Goal: Task Accomplishment & Management: Complete application form

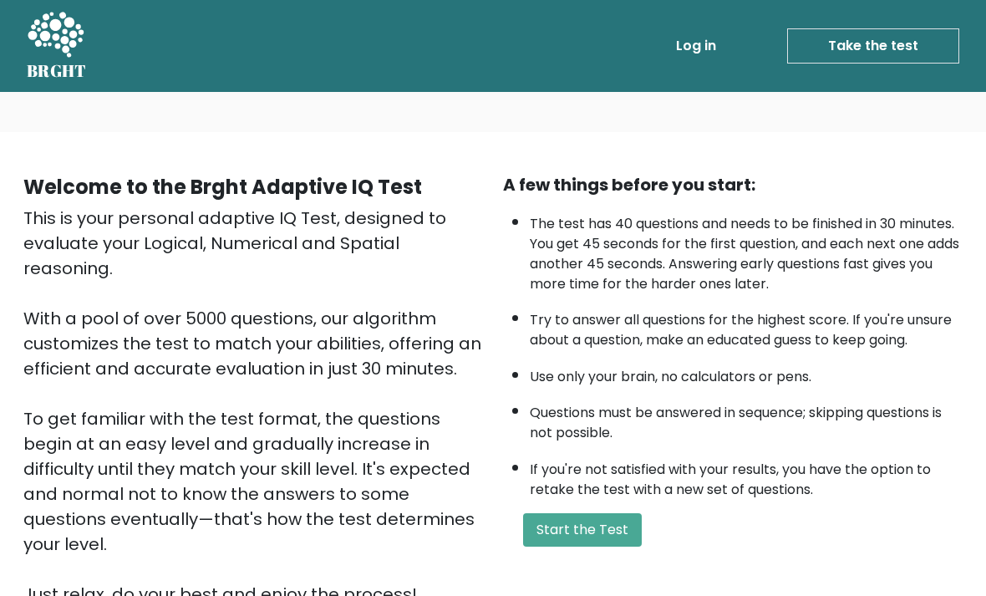
click at [575, 547] on button "Start the Test" at bounding box center [582, 529] width 119 height 33
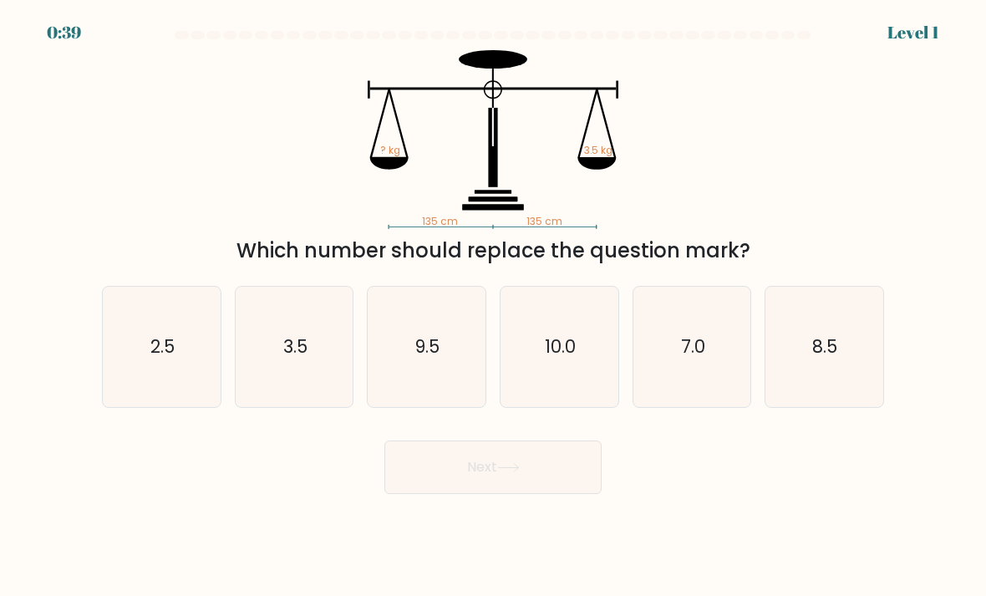
click at [325, 399] on icon "3.5" at bounding box center [295, 347] width 118 height 118
click at [493, 307] on input "b. 3.5" at bounding box center [493, 302] width 1 height 8
radio input "true"
click at [497, 488] on button "Next" at bounding box center [492, 466] width 217 height 53
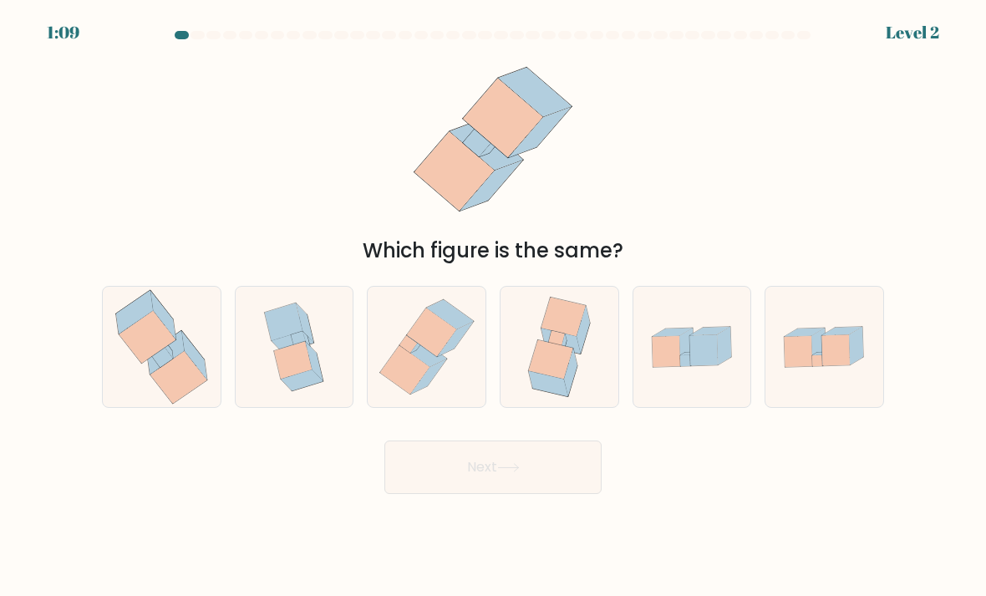
click at [176, 389] on icon at bounding box center [178, 377] width 57 height 53
click at [493, 307] on input "a." at bounding box center [493, 302] width 1 height 8
radio input "true"
click at [499, 490] on button "Next" at bounding box center [492, 466] width 217 height 53
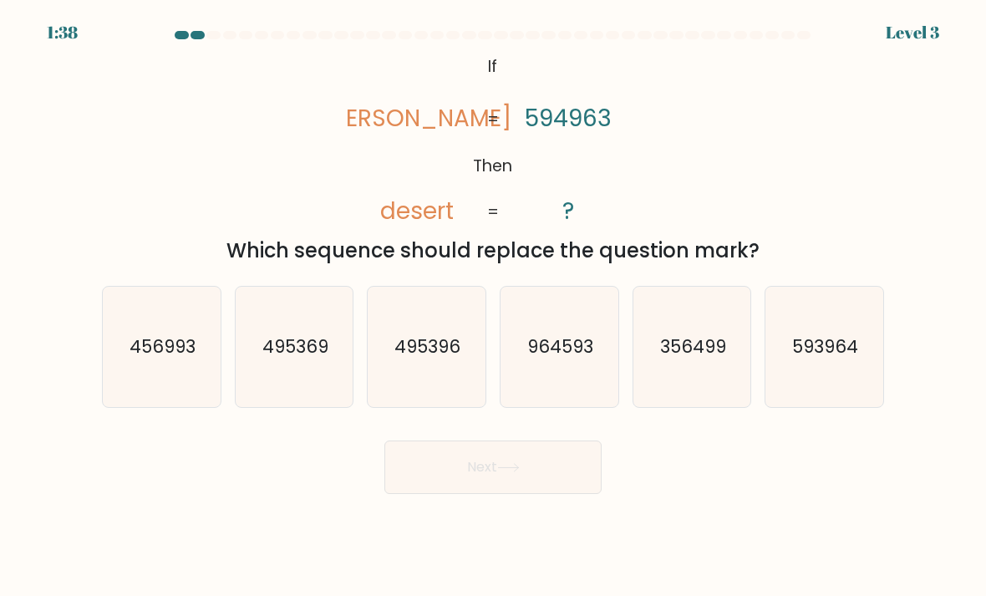
click at [825, 391] on icon "593964" at bounding box center [825, 347] width 118 height 118
click at [494, 307] on input "f. 593964" at bounding box center [493, 302] width 1 height 8
radio input "true"
click at [520, 476] on button "Next" at bounding box center [492, 466] width 217 height 53
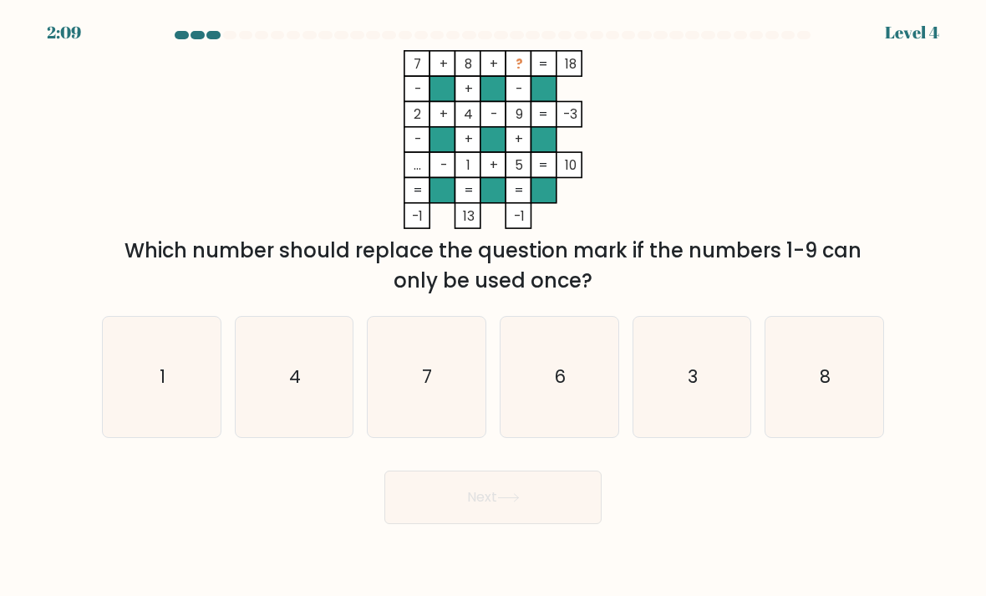
click at [715, 418] on icon "3" at bounding box center [692, 377] width 118 height 118
click at [494, 307] on input "e. 3" at bounding box center [493, 302] width 1 height 8
radio input "true"
click at [527, 524] on button "Next" at bounding box center [492, 497] width 217 height 53
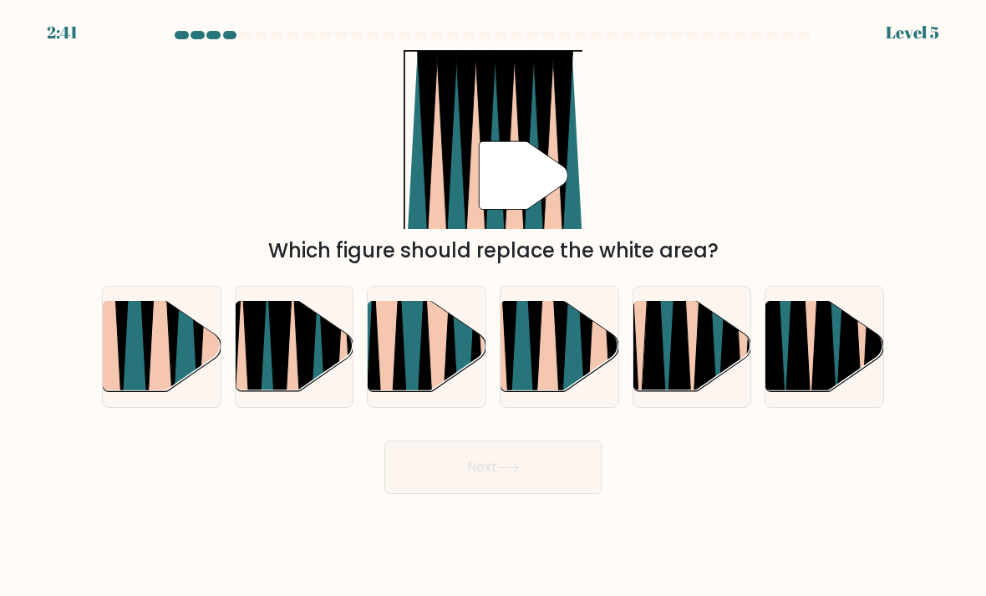
click at [174, 384] on icon at bounding box center [173, 300] width 26 height 235
click at [493, 307] on input "a." at bounding box center [493, 302] width 1 height 8
radio input "true"
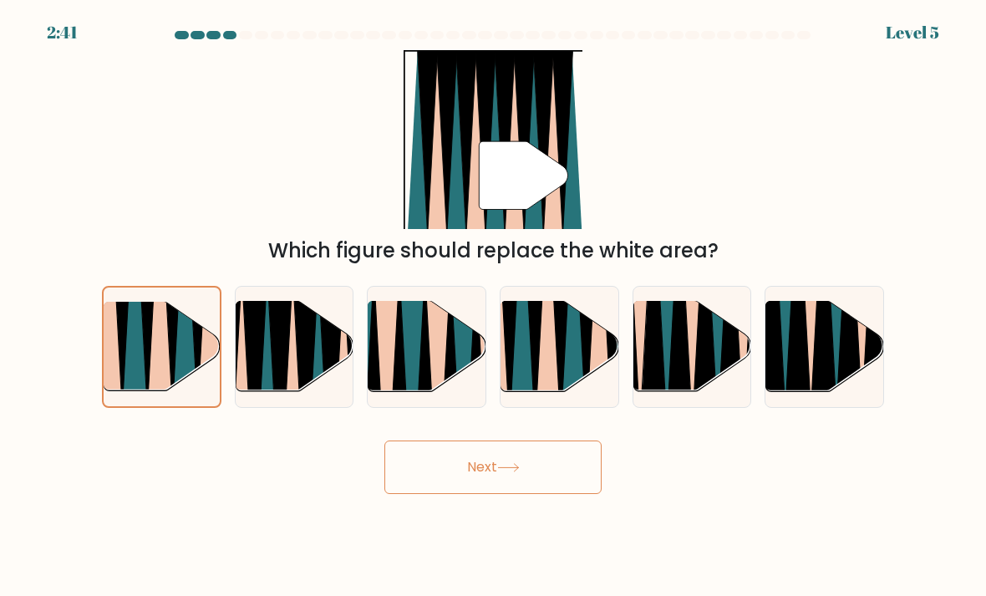
click at [461, 494] on button "Next" at bounding box center [492, 466] width 217 height 53
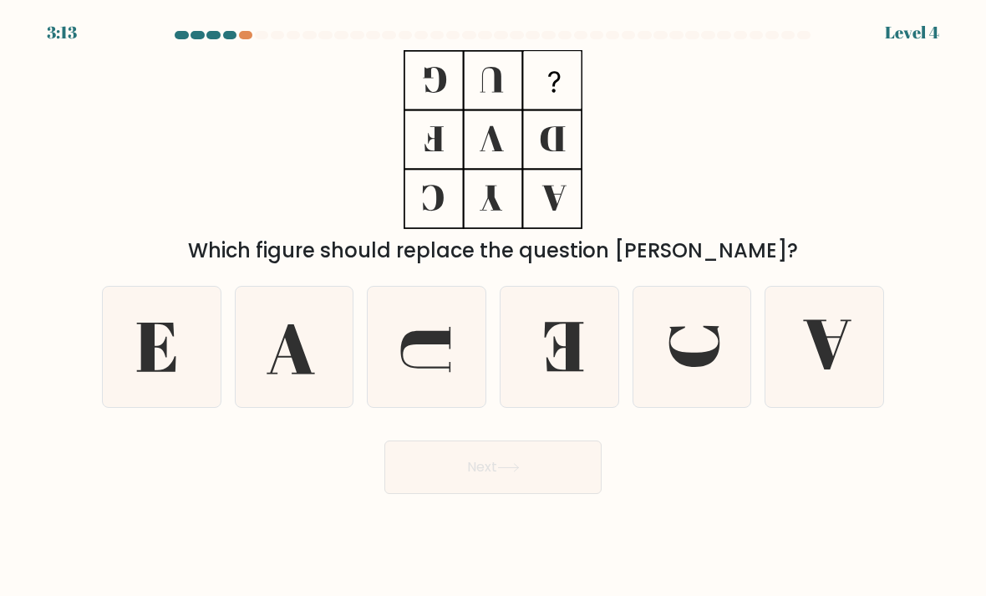
click at [563, 379] on icon at bounding box center [560, 347] width 118 height 118
click at [494, 307] on input "d." at bounding box center [493, 302] width 1 height 8
radio input "true"
click at [511, 494] on button "Next" at bounding box center [492, 466] width 217 height 53
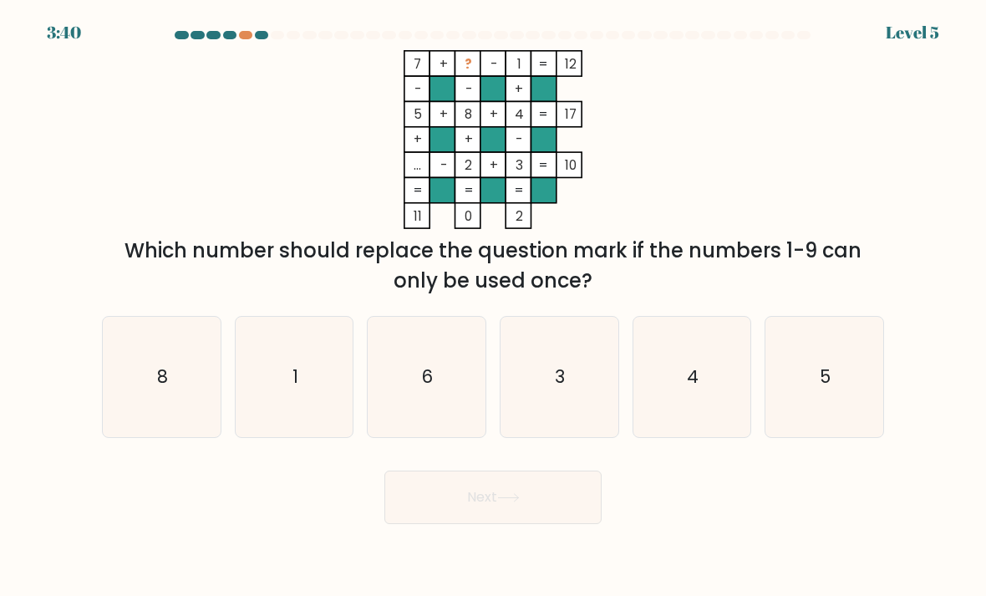
click at [857, 402] on icon "5" at bounding box center [825, 377] width 118 height 118
click at [494, 307] on input "f. 5" at bounding box center [493, 302] width 1 height 8
radio input "true"
click at [579, 524] on button "Next" at bounding box center [492, 497] width 217 height 53
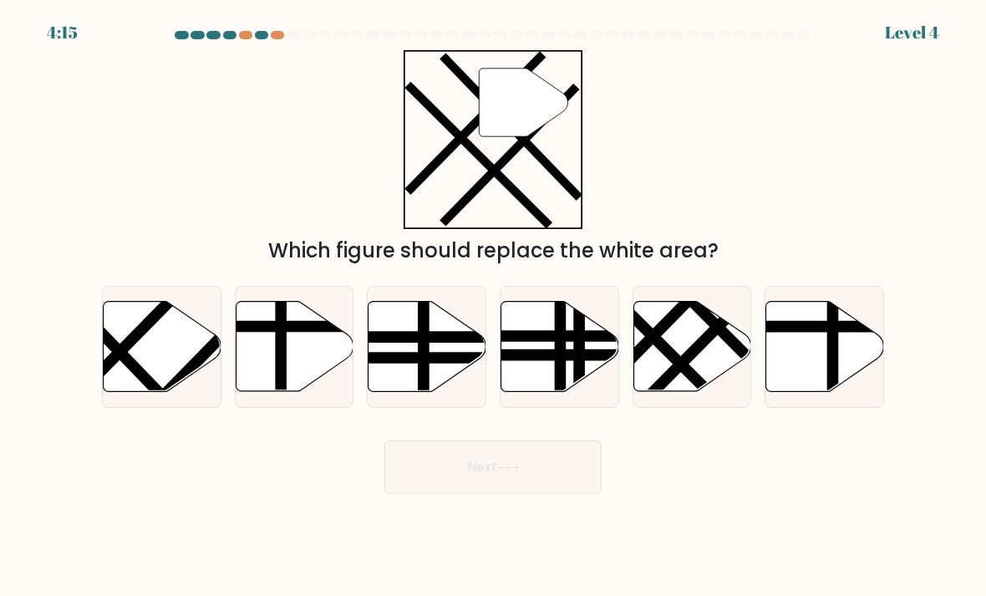
click at [167, 381] on icon at bounding box center [163, 347] width 118 height 90
click at [493, 307] on input "a." at bounding box center [493, 302] width 1 height 8
radio input "true"
click at [472, 485] on button "Next" at bounding box center [492, 466] width 217 height 53
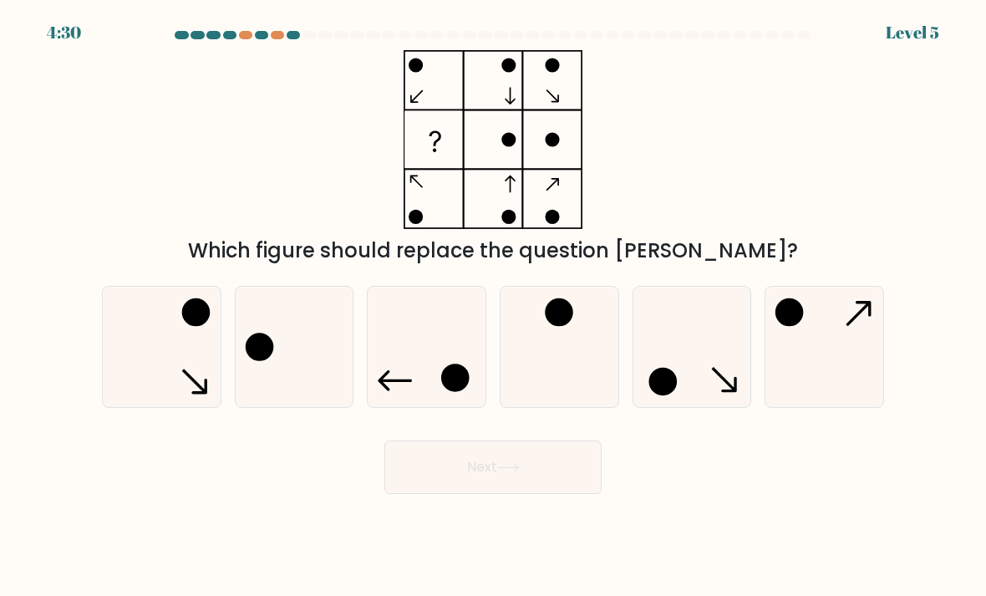
click at [323, 400] on icon at bounding box center [295, 347] width 118 height 118
click at [493, 307] on input "b." at bounding box center [493, 302] width 1 height 8
radio input "true"
click at [416, 494] on button "Next" at bounding box center [492, 466] width 217 height 53
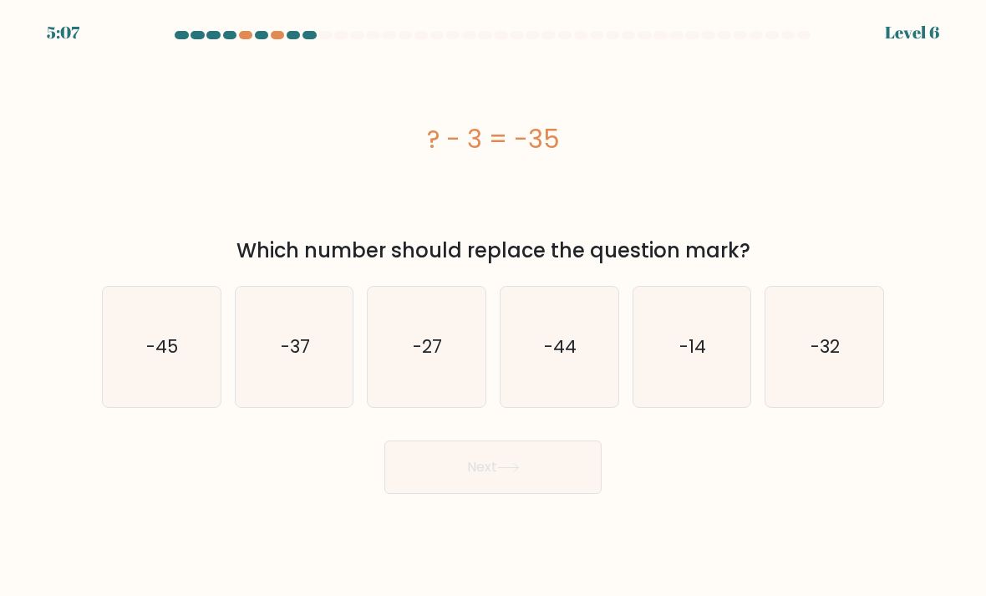
click at [837, 389] on icon "-32" at bounding box center [825, 347] width 118 height 118
click at [494, 307] on input "f. -32" at bounding box center [493, 302] width 1 height 8
radio input "true"
click at [517, 491] on button "Next" at bounding box center [492, 466] width 217 height 53
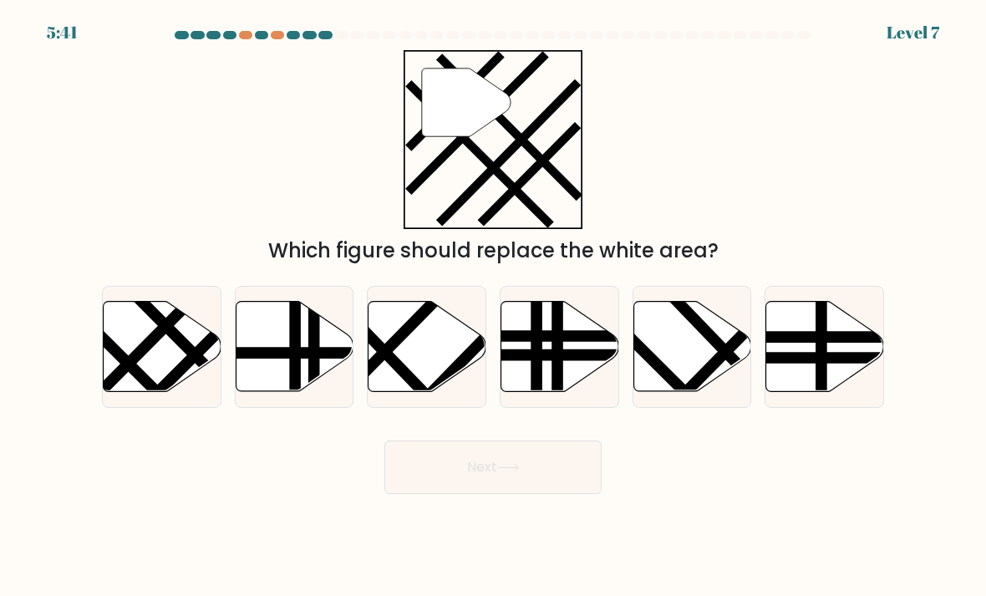
click at [159, 373] on icon at bounding box center [163, 347] width 118 height 90
click at [493, 307] on input "a." at bounding box center [493, 302] width 1 height 8
radio input "true"
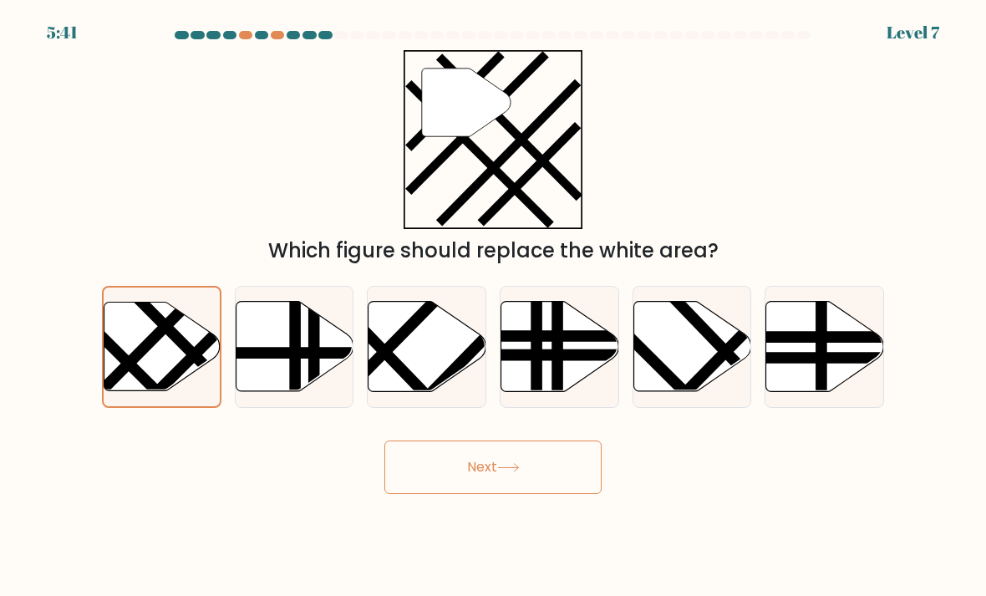
click at [445, 494] on button "Next" at bounding box center [492, 466] width 217 height 53
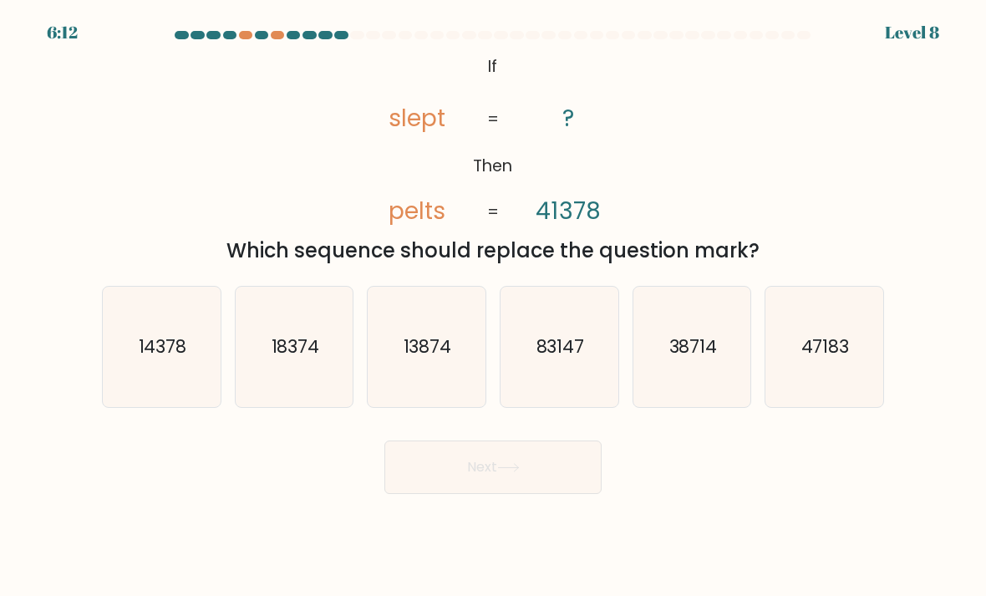
click at [569, 398] on icon "83147" at bounding box center [560, 347] width 118 height 118
click at [494, 307] on input "d. 83147" at bounding box center [493, 302] width 1 height 8
radio input "true"
click at [546, 493] on button "Next" at bounding box center [492, 466] width 217 height 53
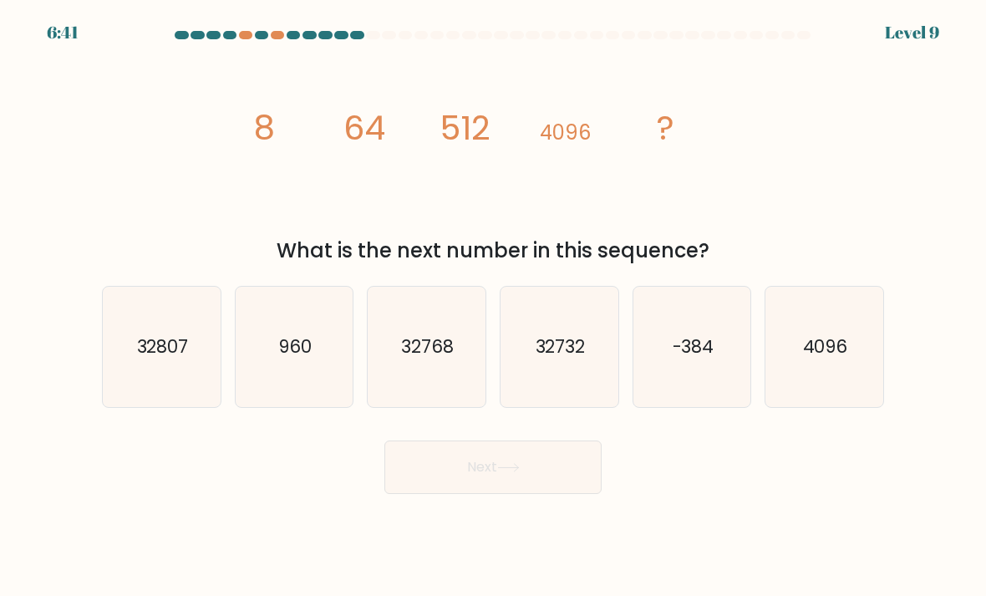
click at [577, 359] on text "32732" at bounding box center [561, 346] width 50 height 24
click at [494, 307] on input "d. 32732" at bounding box center [493, 302] width 1 height 8
radio input "true"
click at [550, 490] on button "Next" at bounding box center [492, 466] width 217 height 53
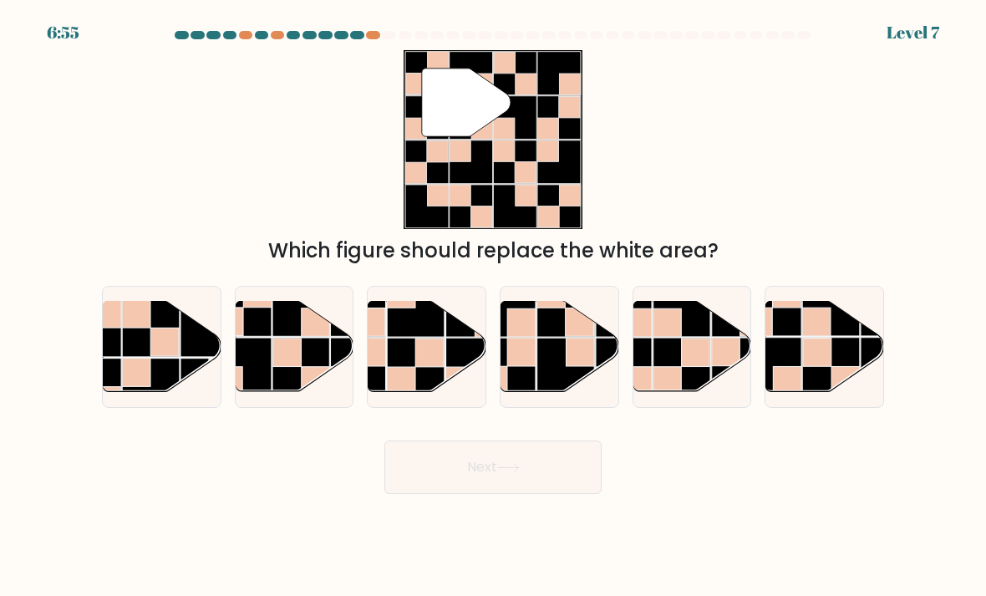
click at [292, 389] on rect at bounding box center [301, 367] width 58 height 58
click at [493, 307] on input "b." at bounding box center [493, 302] width 1 height 8
radio input "true"
click at [425, 494] on button "Next" at bounding box center [492, 466] width 217 height 53
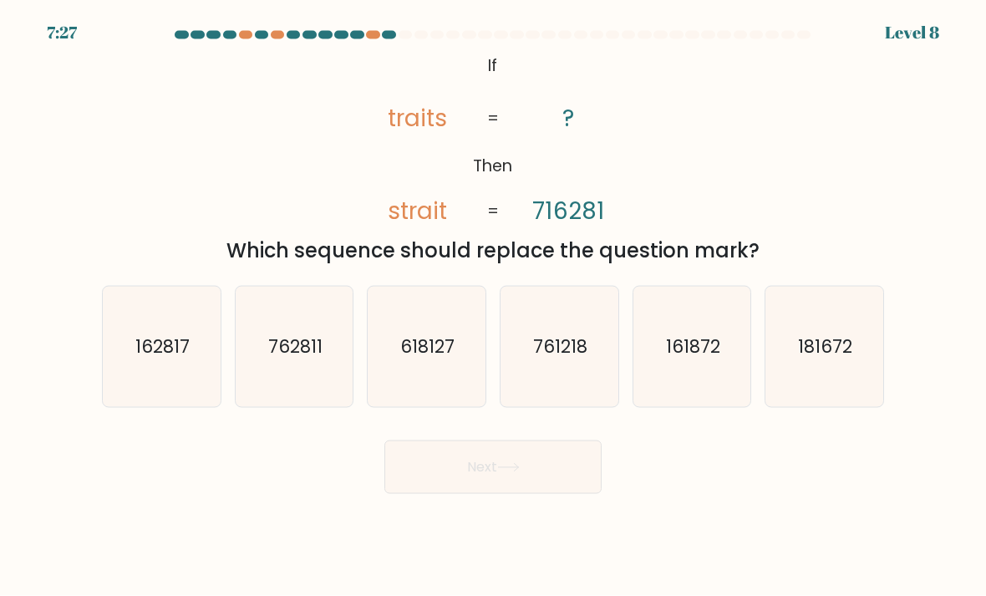
scroll to position [4, 0]
click at [174, 385] on icon "162817" at bounding box center [162, 347] width 118 height 118
click at [493, 307] on input "a. 162817" at bounding box center [493, 302] width 1 height 8
radio input "true"
click at [472, 485] on button "Next" at bounding box center [492, 466] width 217 height 53
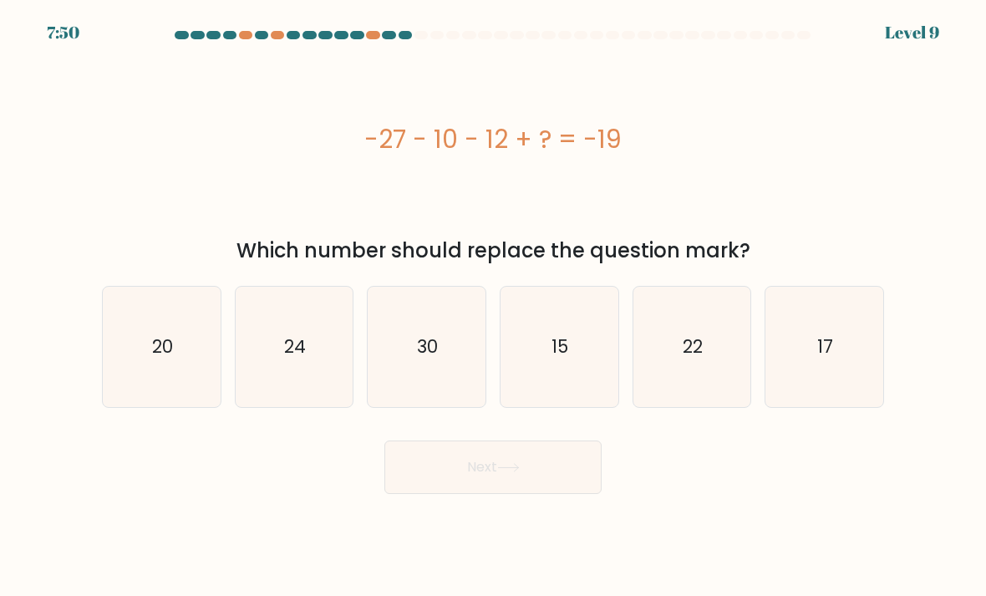
click at [471, 369] on icon "30" at bounding box center [427, 347] width 118 height 118
click at [493, 307] on input "c. 30" at bounding box center [493, 302] width 1 height 8
radio input "true"
click at [535, 494] on button "Next" at bounding box center [492, 466] width 217 height 53
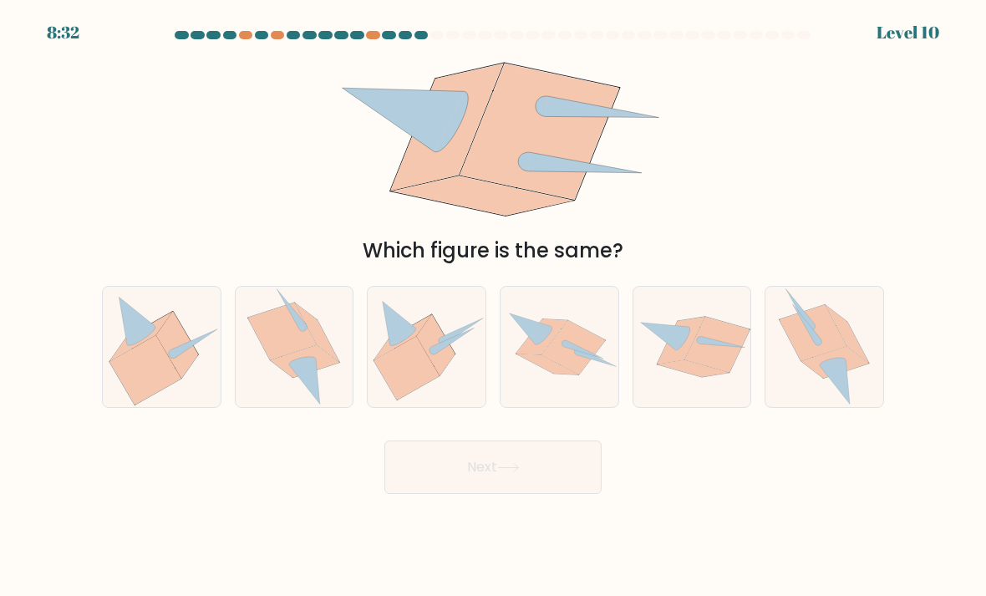
click at [456, 367] on icon at bounding box center [427, 346] width 118 height 107
click at [493, 307] on input "c." at bounding box center [493, 302] width 1 height 8
radio input "true"
click at [500, 485] on button "Next" at bounding box center [492, 466] width 217 height 53
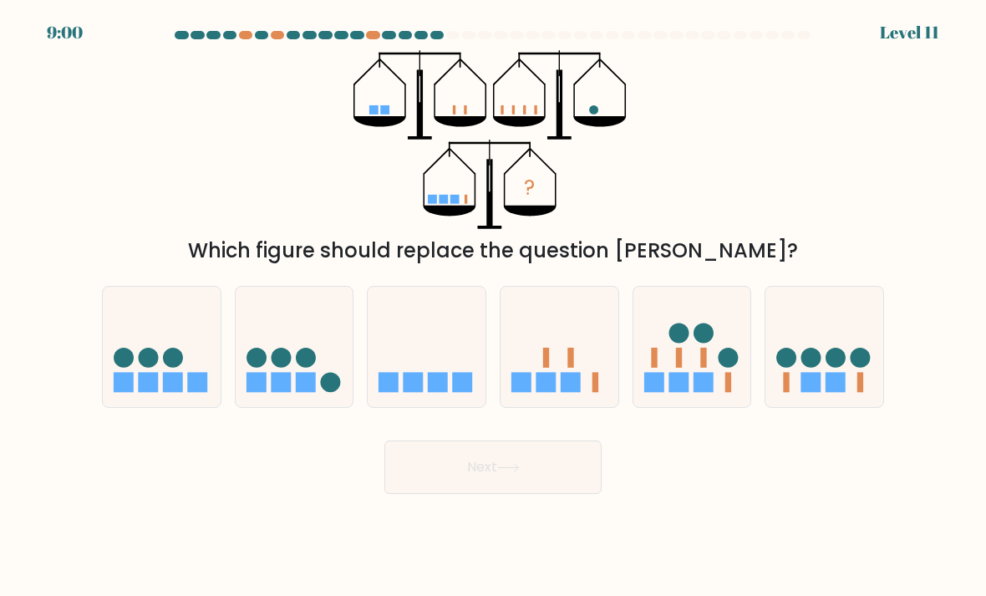
click at [793, 392] on icon at bounding box center [825, 347] width 118 height 98
click at [494, 307] on input "f." at bounding box center [493, 302] width 1 height 8
radio input "true"
click at [472, 491] on button "Next" at bounding box center [492, 466] width 217 height 53
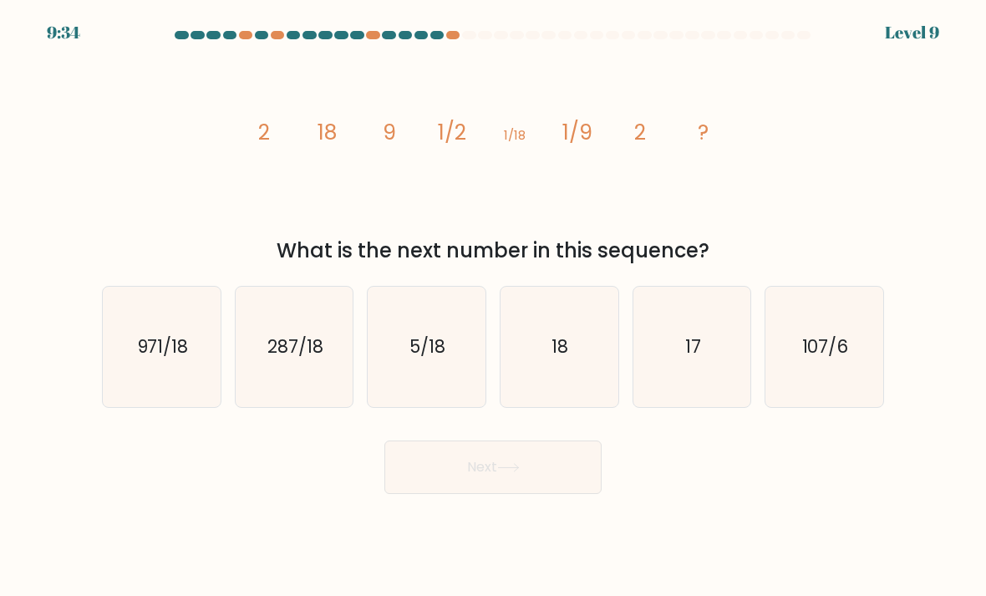
click at [443, 383] on icon "5/18" at bounding box center [427, 347] width 118 height 118
click at [493, 307] on input "c. 5/18" at bounding box center [493, 302] width 1 height 8
radio input "true"
click at [459, 494] on button "Next" at bounding box center [492, 466] width 217 height 53
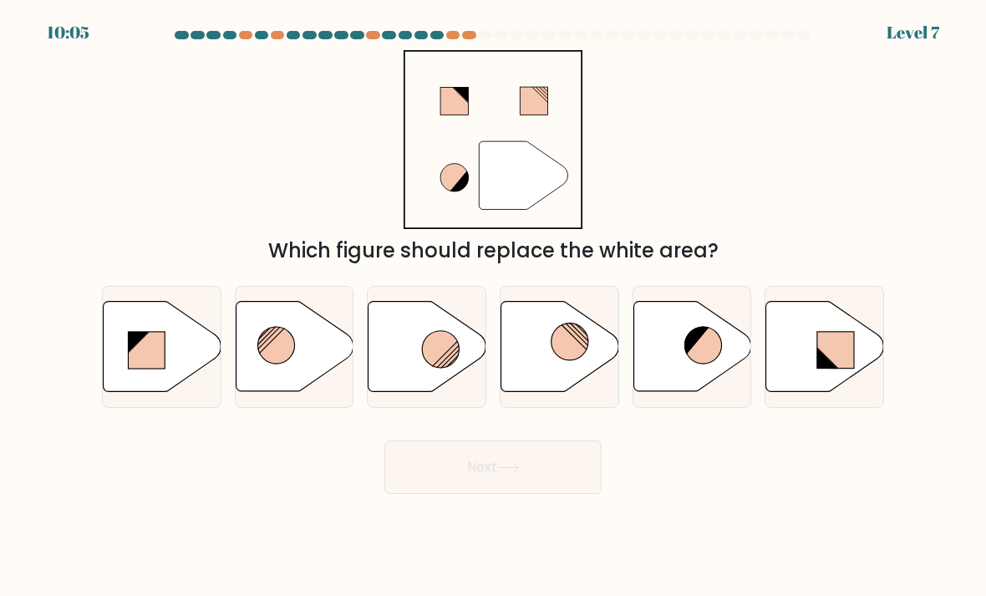
click at [405, 365] on icon at bounding box center [428, 347] width 118 height 90
click at [493, 307] on input "c." at bounding box center [493, 302] width 1 height 8
radio input "true"
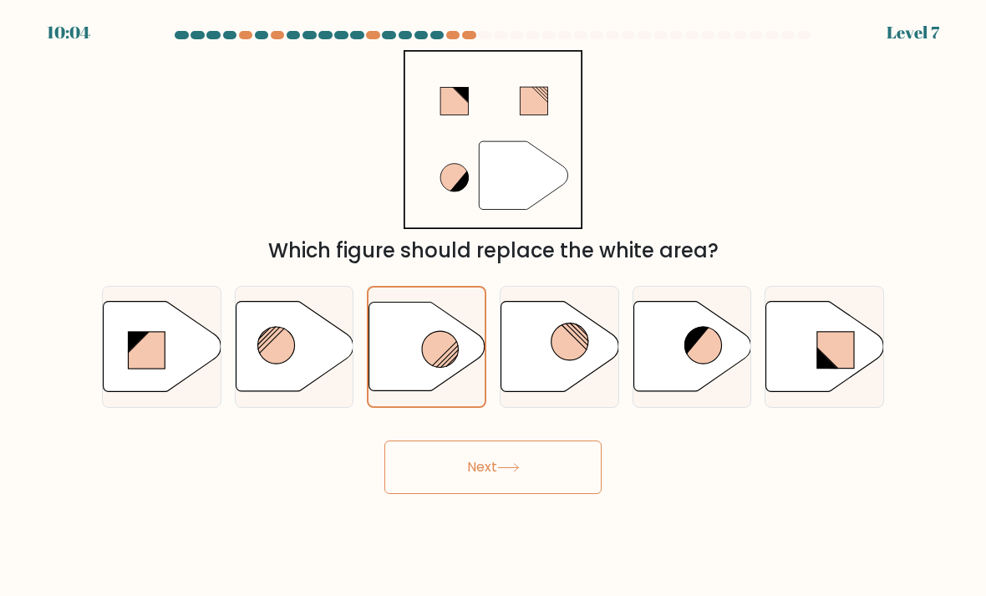
click at [508, 472] on icon at bounding box center [508, 467] width 23 height 9
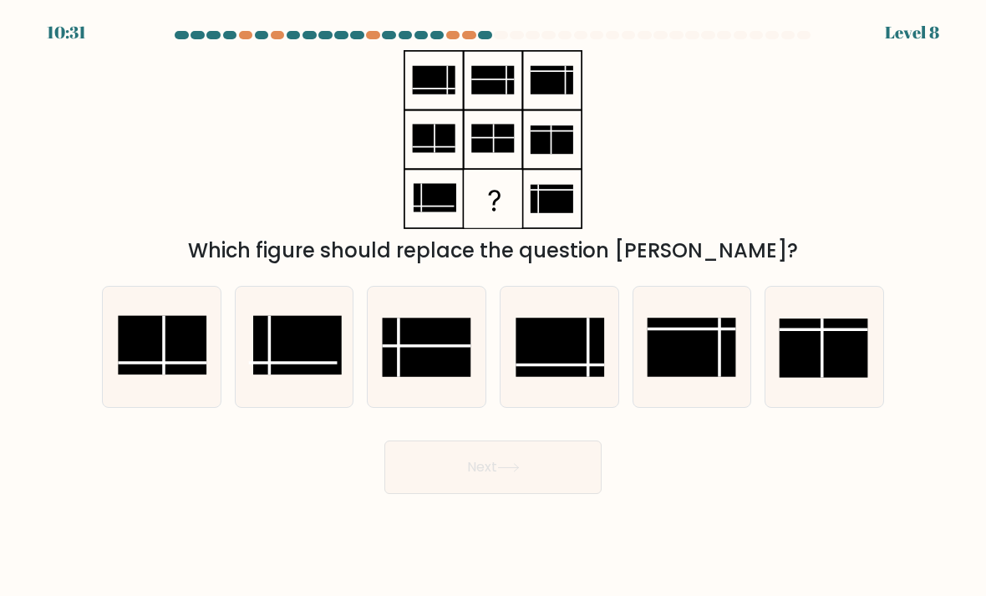
click at [292, 375] on rect at bounding box center [297, 345] width 89 height 59
click at [493, 307] on input "b." at bounding box center [493, 302] width 1 height 8
radio input "true"
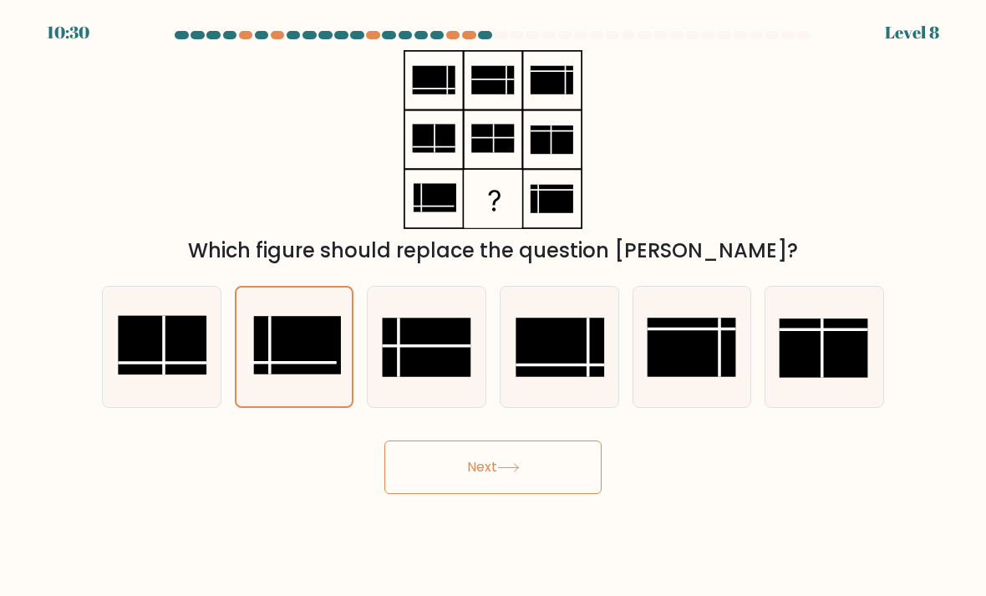
click at [412, 399] on icon at bounding box center [427, 347] width 118 height 118
click at [493, 307] on input "c." at bounding box center [493, 302] width 1 height 8
radio input "true"
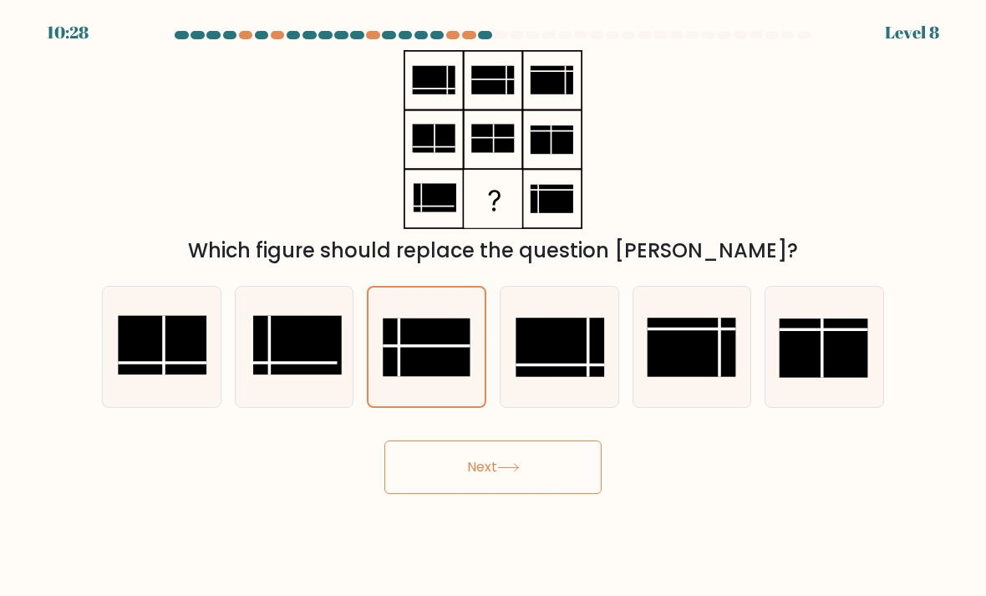
click at [445, 482] on button "Next" at bounding box center [492, 466] width 217 height 53
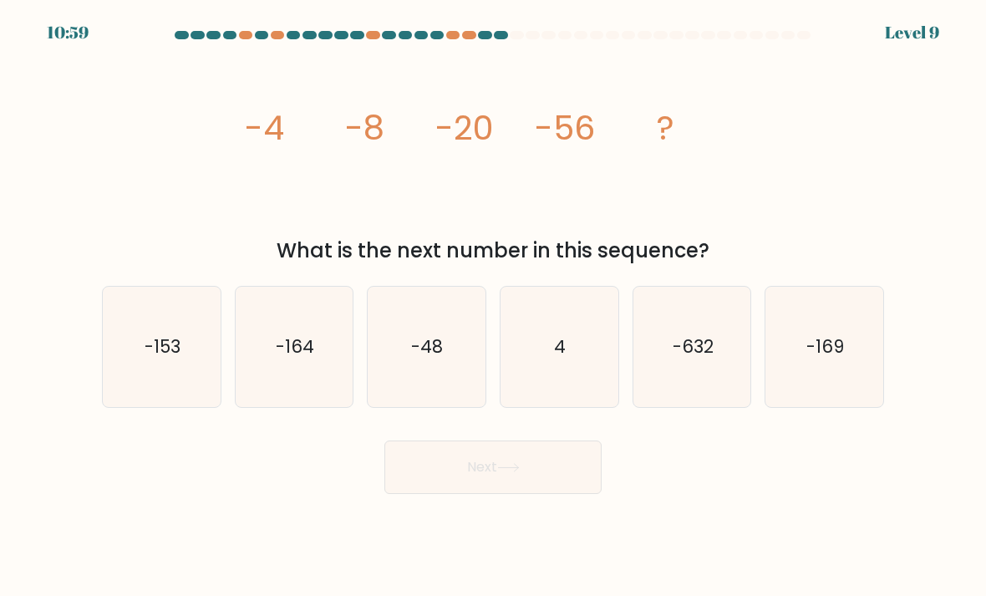
click at [332, 361] on icon "-164" at bounding box center [295, 347] width 118 height 118
click at [493, 307] on input "b. -164" at bounding box center [493, 302] width 1 height 8
radio input "true"
click at [454, 477] on button "Next" at bounding box center [492, 466] width 217 height 53
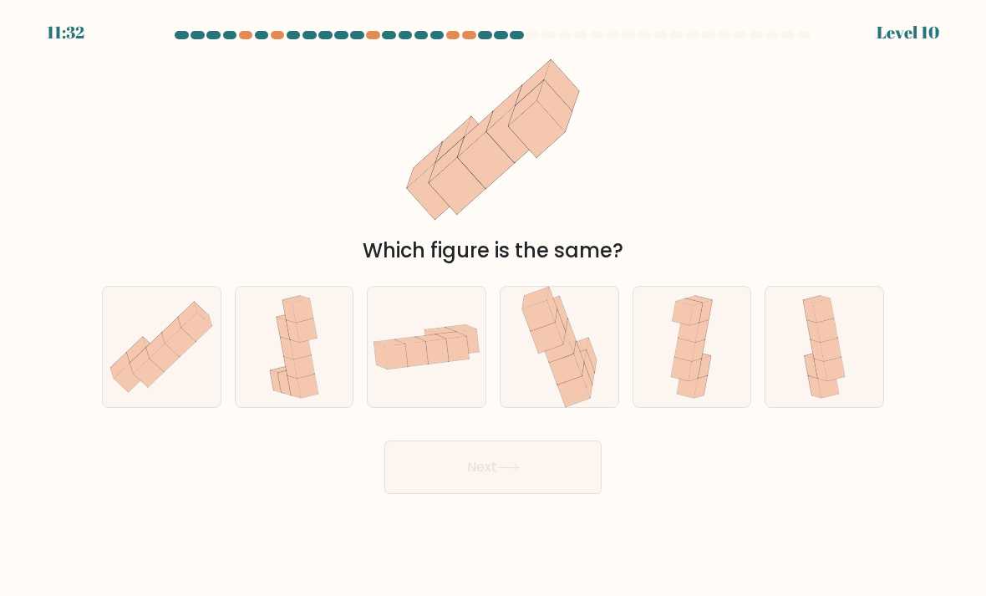
click at [298, 378] on icon at bounding box center [303, 365] width 21 height 23
click at [493, 307] on input "b." at bounding box center [493, 302] width 1 height 8
radio input "true"
click at [459, 490] on button "Next" at bounding box center [492, 466] width 217 height 53
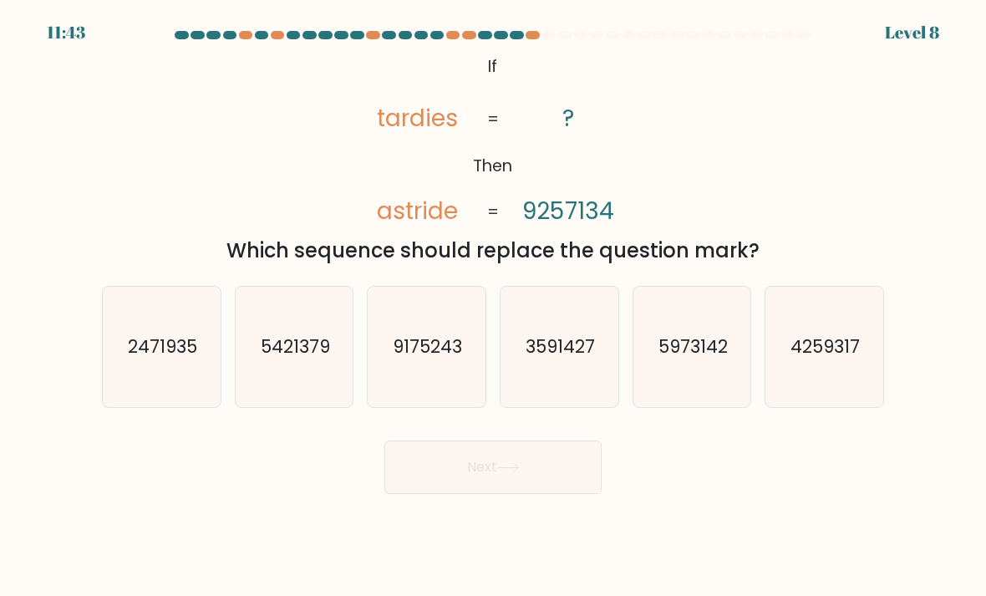
click at [696, 359] on text "5973142" at bounding box center [693, 346] width 69 height 24
click at [494, 307] on input "e. 5973142" at bounding box center [493, 302] width 1 height 8
radio input "true"
click at [536, 481] on button "Next" at bounding box center [492, 466] width 217 height 53
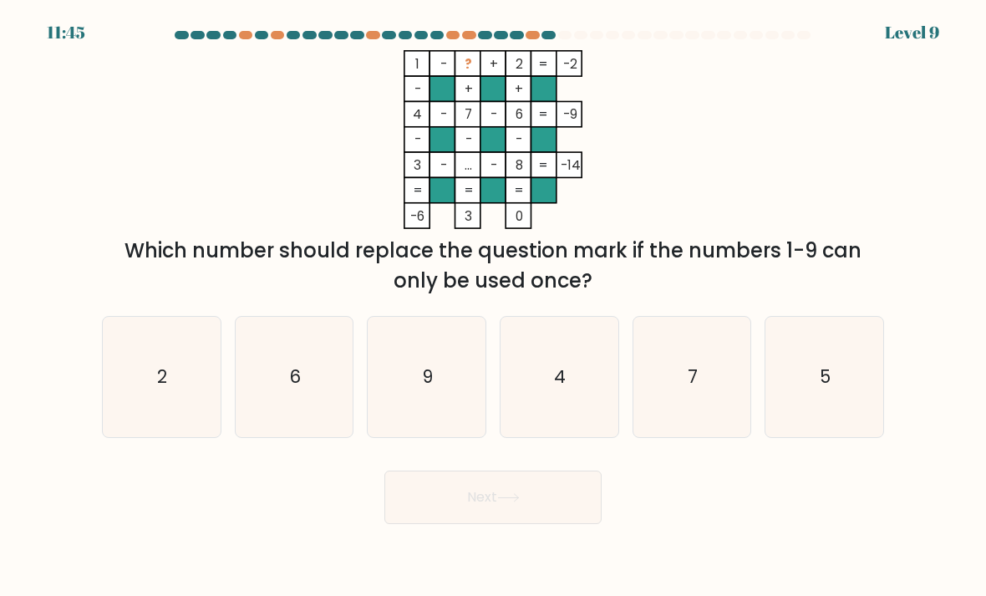
scroll to position [0, 0]
click at [575, 380] on icon "4" at bounding box center [560, 377] width 118 height 118
click at [494, 307] on input "d. 4" at bounding box center [493, 302] width 1 height 8
radio input "true"
click at [563, 519] on button "Next" at bounding box center [492, 497] width 217 height 53
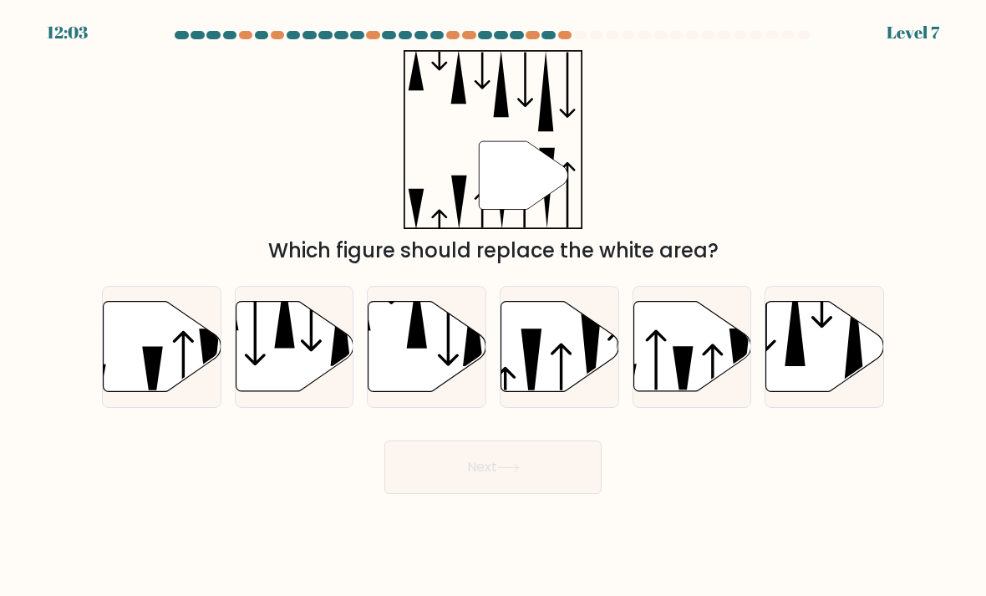
click at [572, 379] on icon at bounding box center [560, 347] width 118 height 90
click at [494, 307] on input "d." at bounding box center [493, 302] width 1 height 8
radio input "true"
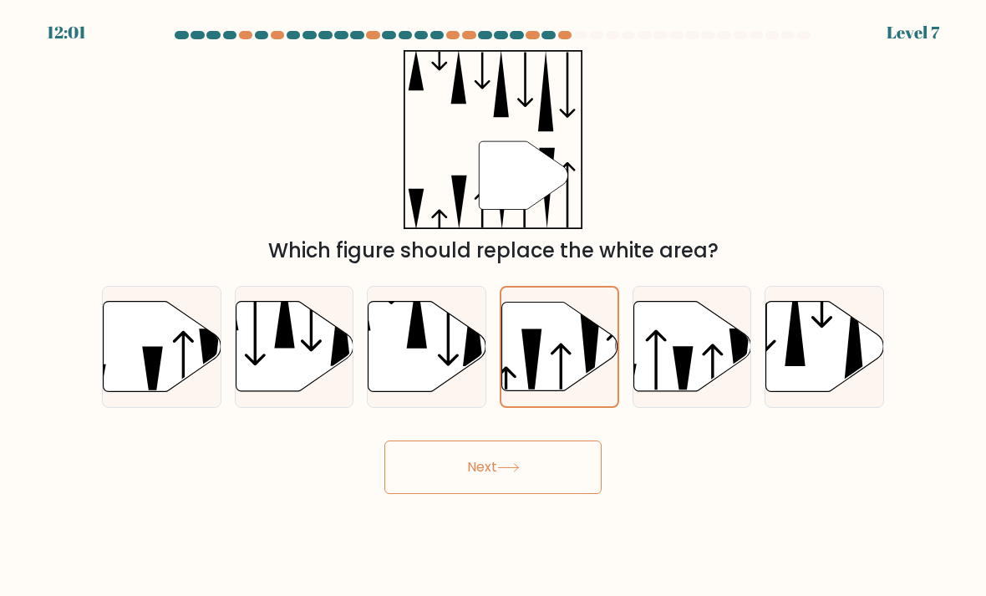
click at [539, 494] on button "Next" at bounding box center [492, 466] width 217 height 53
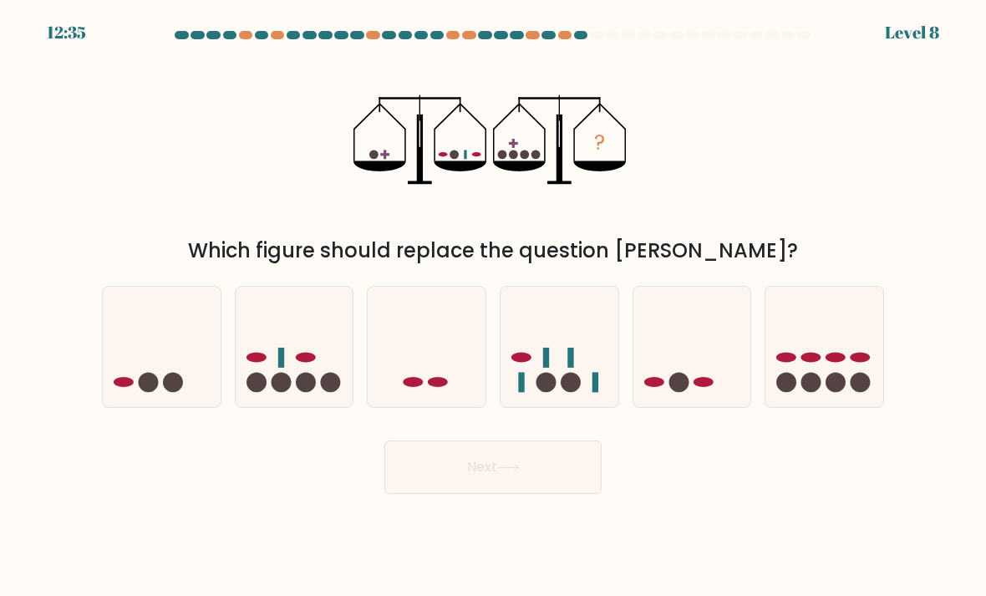
click at [604, 368] on icon at bounding box center [560, 347] width 118 height 98
click at [494, 307] on input "d." at bounding box center [493, 302] width 1 height 8
radio input "true"
click at [555, 474] on button "Next" at bounding box center [492, 466] width 217 height 53
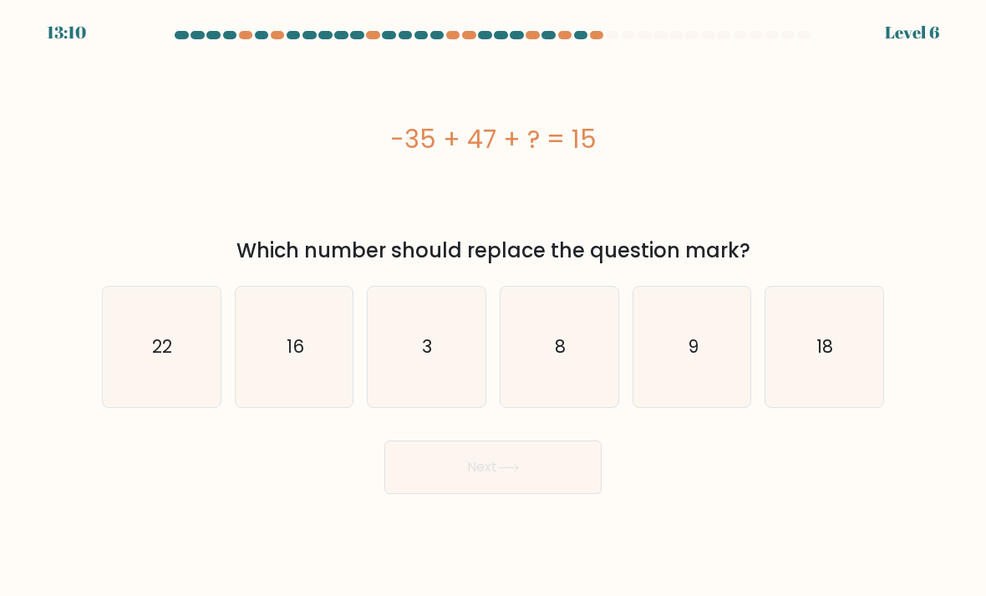
click at [450, 377] on icon "3" at bounding box center [427, 347] width 118 height 118
click at [493, 307] on input "c. 3" at bounding box center [493, 302] width 1 height 8
radio input "true"
click at [517, 489] on button "Next" at bounding box center [492, 466] width 217 height 53
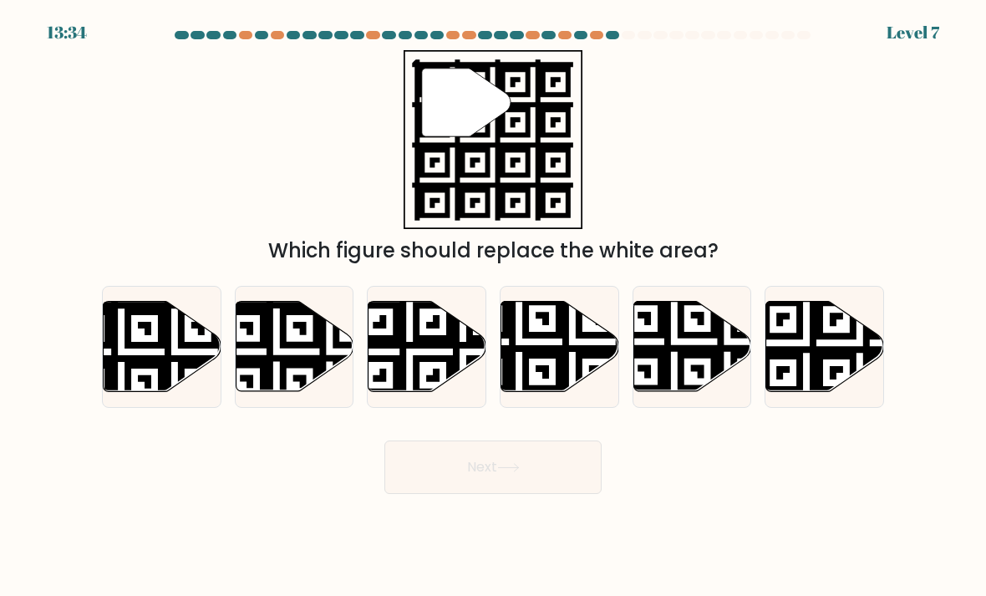
click at [842, 373] on icon at bounding box center [860, 395] width 213 height 213
click at [494, 307] on input "f." at bounding box center [493, 302] width 1 height 8
radio input "true"
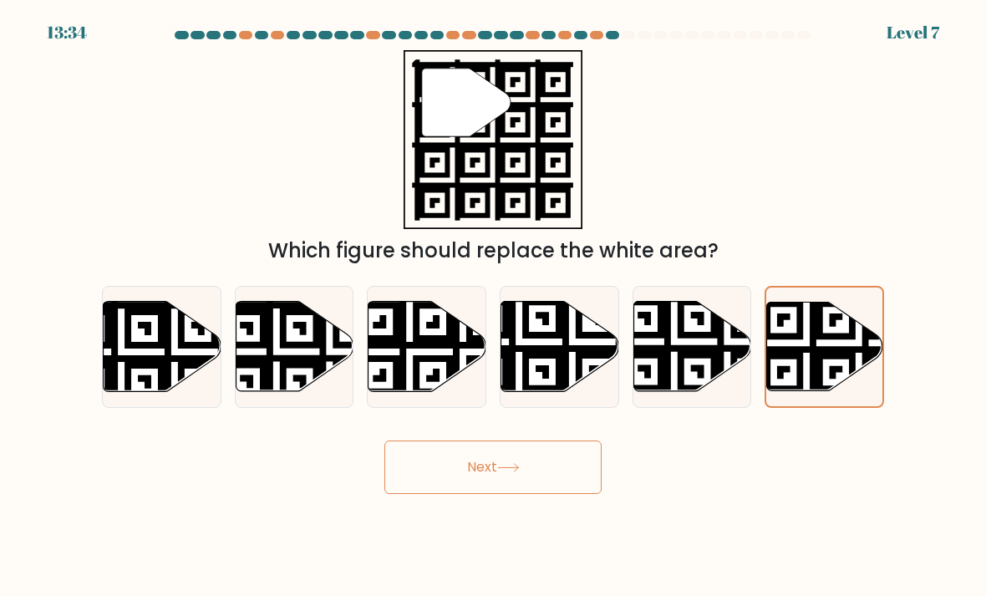
click at [530, 494] on button "Next" at bounding box center [492, 466] width 217 height 53
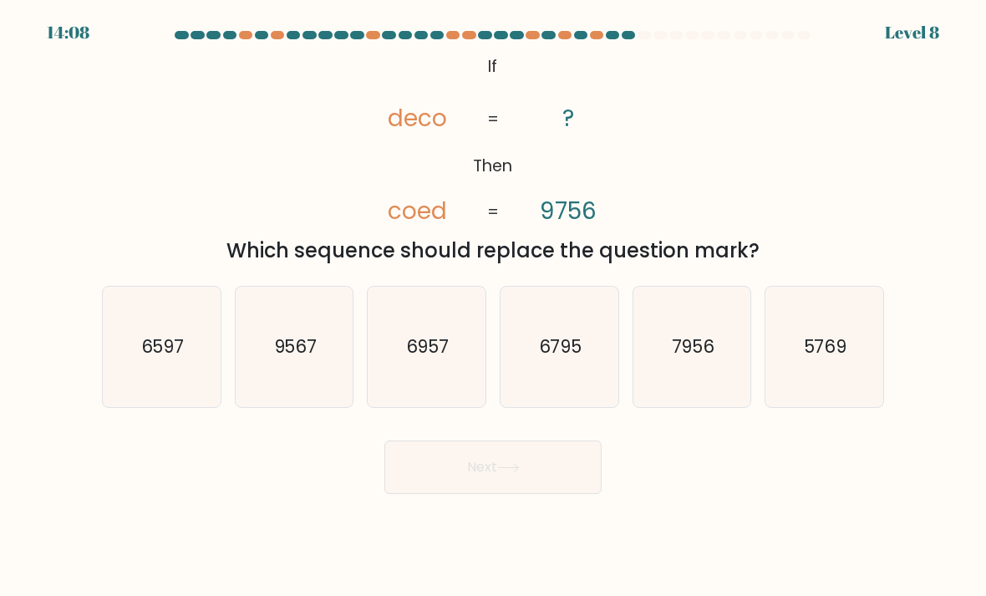
click at [206, 380] on icon "6597" at bounding box center [162, 347] width 118 height 118
click at [493, 307] on input "a. 6597" at bounding box center [493, 302] width 1 height 8
radio input "true"
click at [492, 478] on button "Next" at bounding box center [492, 466] width 217 height 53
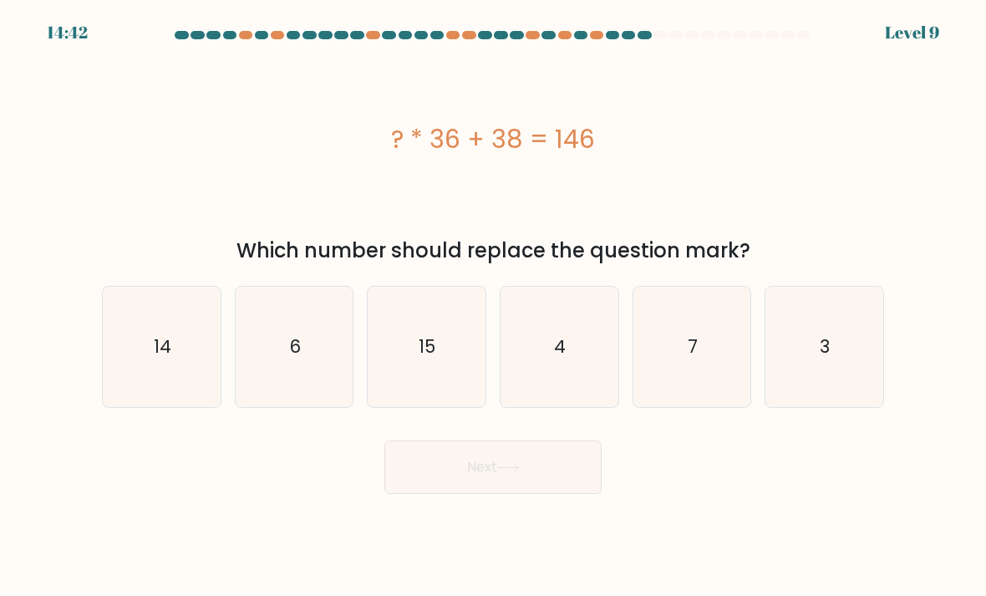
click at [803, 359] on icon "3" at bounding box center [825, 347] width 118 height 118
click at [494, 307] on input "f. 3" at bounding box center [493, 302] width 1 height 8
radio input "true"
click at [476, 494] on button "Next" at bounding box center [492, 466] width 217 height 53
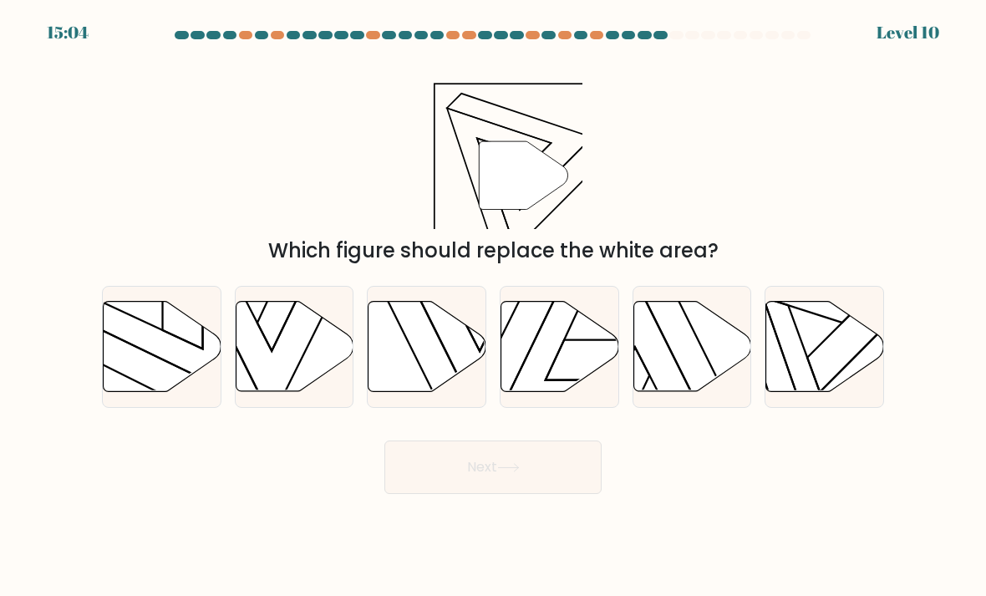
click at [833, 387] on icon at bounding box center [825, 347] width 118 height 90
click at [494, 307] on input "f." at bounding box center [493, 302] width 1 height 8
radio input "true"
click at [568, 477] on button "Next" at bounding box center [492, 466] width 217 height 53
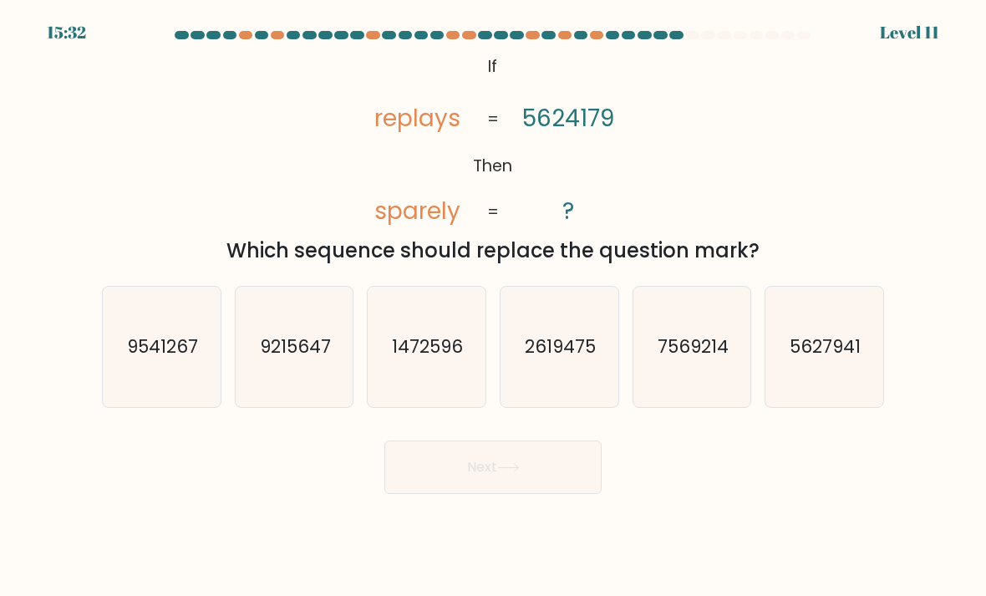
click at [297, 406] on icon "9215647" at bounding box center [295, 347] width 118 height 118
click at [493, 307] on input "b. 9215647" at bounding box center [493, 302] width 1 height 8
radio input "true"
click at [446, 481] on button "Next" at bounding box center [492, 466] width 217 height 53
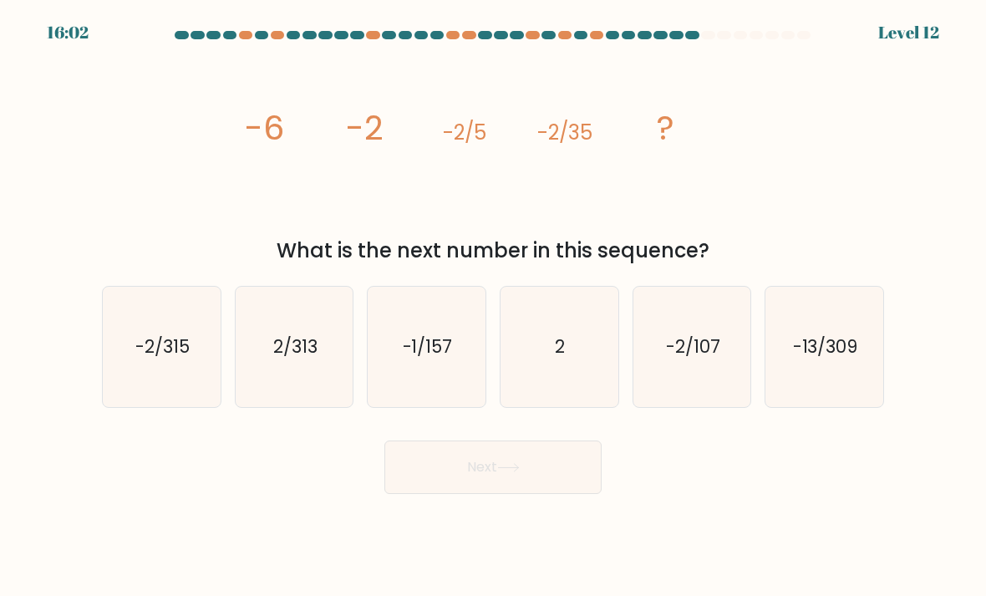
click at [708, 398] on icon "-2/107" at bounding box center [692, 347] width 118 height 118
click at [494, 307] on input "e. -2/107" at bounding box center [493, 302] width 1 height 8
radio input "true"
click at [530, 481] on button "Next" at bounding box center [492, 466] width 217 height 53
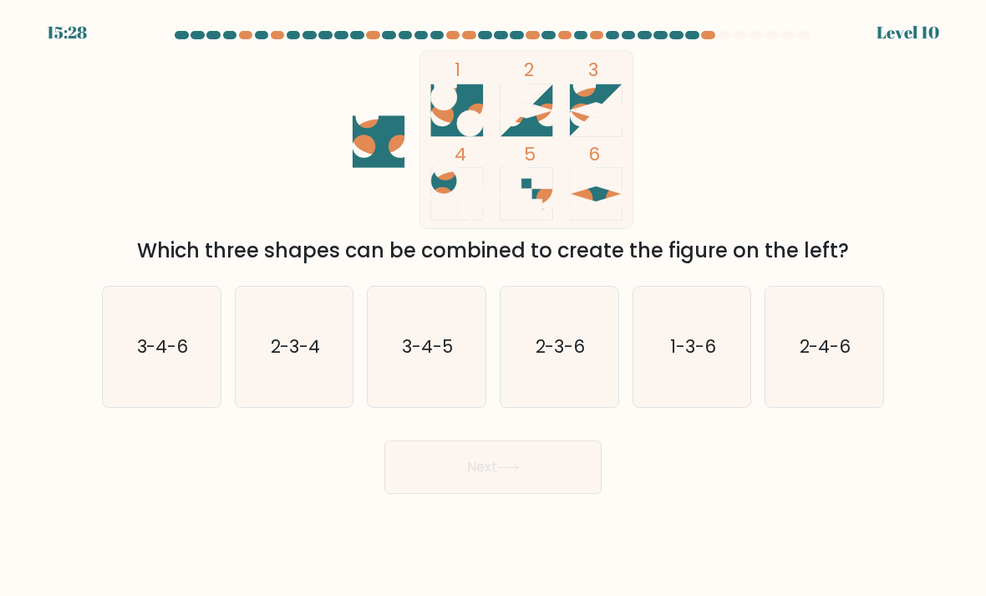
click at [165, 406] on icon "3-4-6" at bounding box center [162, 347] width 118 height 118
click at [493, 307] on input "a. 3-4-6" at bounding box center [493, 302] width 1 height 8
radio input "true"
click at [430, 494] on button "Next" at bounding box center [492, 466] width 217 height 53
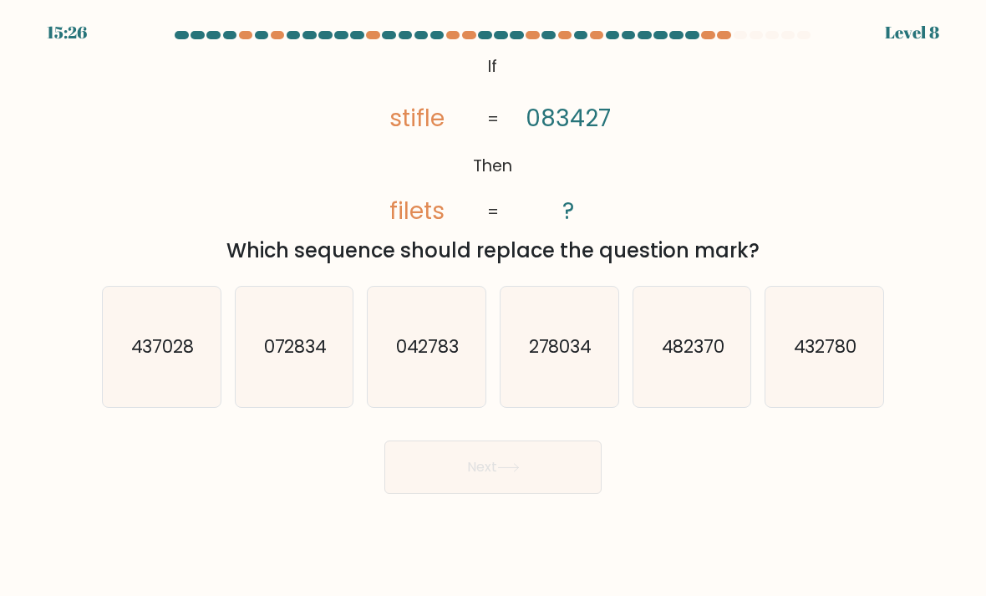
click at [419, 494] on button "Next" at bounding box center [492, 466] width 217 height 53
click at [410, 494] on button "Next" at bounding box center [492, 466] width 217 height 53
click at [812, 392] on icon "432780" at bounding box center [825, 347] width 118 height 118
click at [494, 307] on input "f. 432780" at bounding box center [493, 302] width 1 height 8
radio input "true"
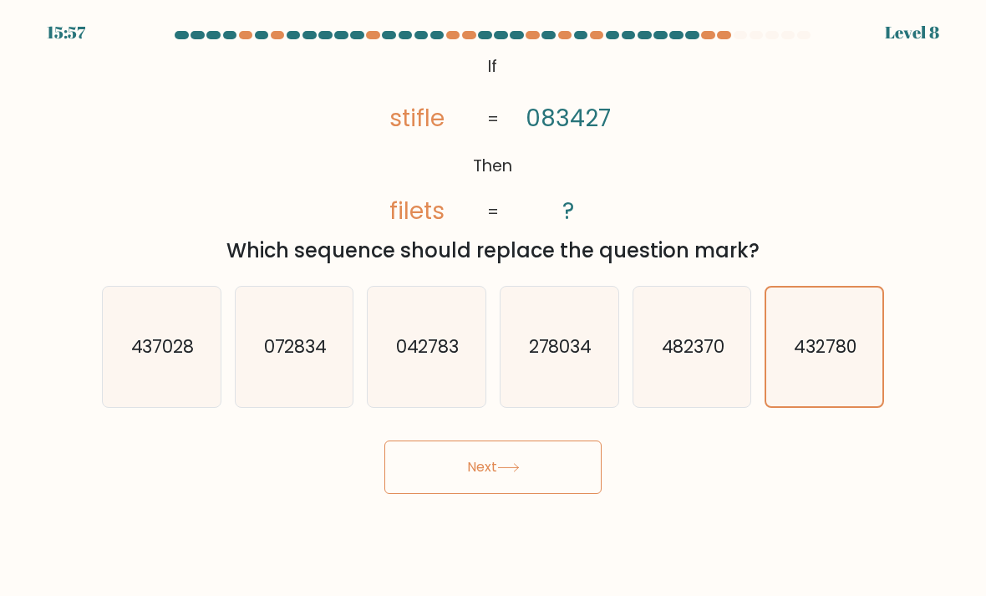
click at [571, 476] on button "Next" at bounding box center [492, 466] width 217 height 53
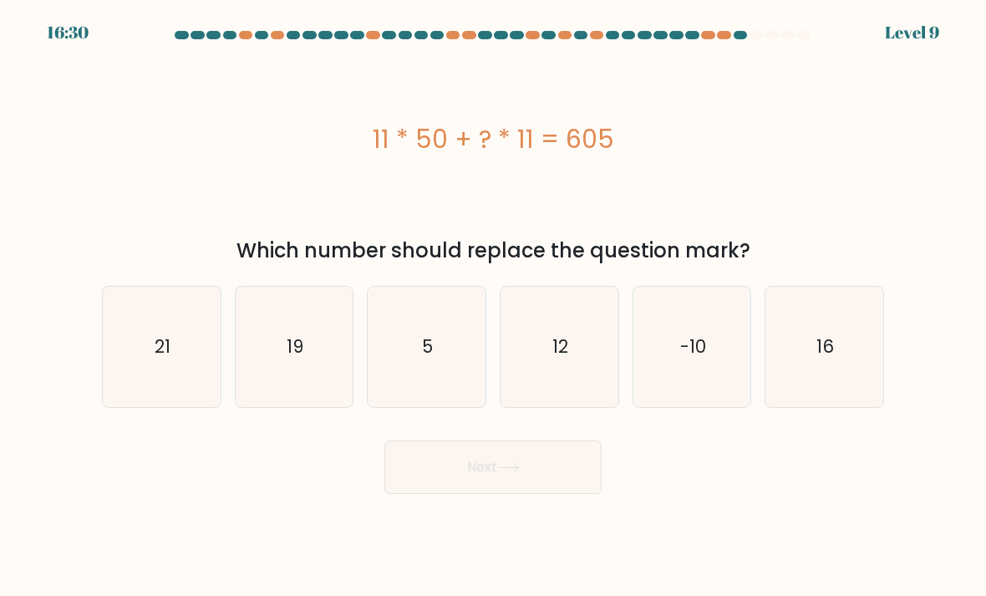
click at [421, 377] on icon "5" at bounding box center [427, 347] width 118 height 118
click at [493, 307] on input "c. 5" at bounding box center [493, 302] width 1 height 8
radio input "true"
click at [455, 493] on button "Next" at bounding box center [492, 466] width 217 height 53
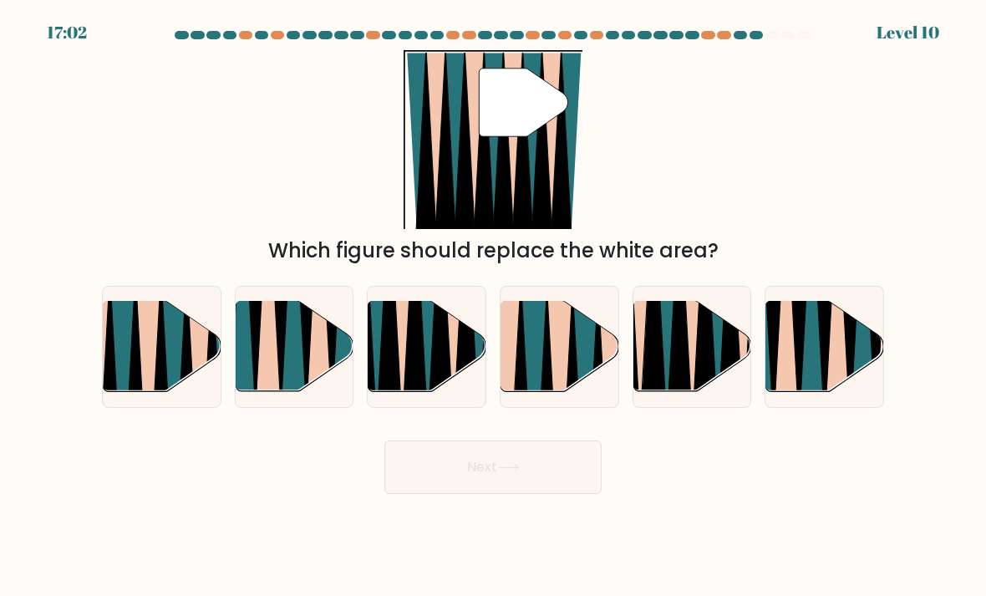
click at [573, 399] on icon at bounding box center [572, 396] width 26 height 235
click at [494, 307] on input "d." at bounding box center [493, 302] width 1 height 8
radio input "true"
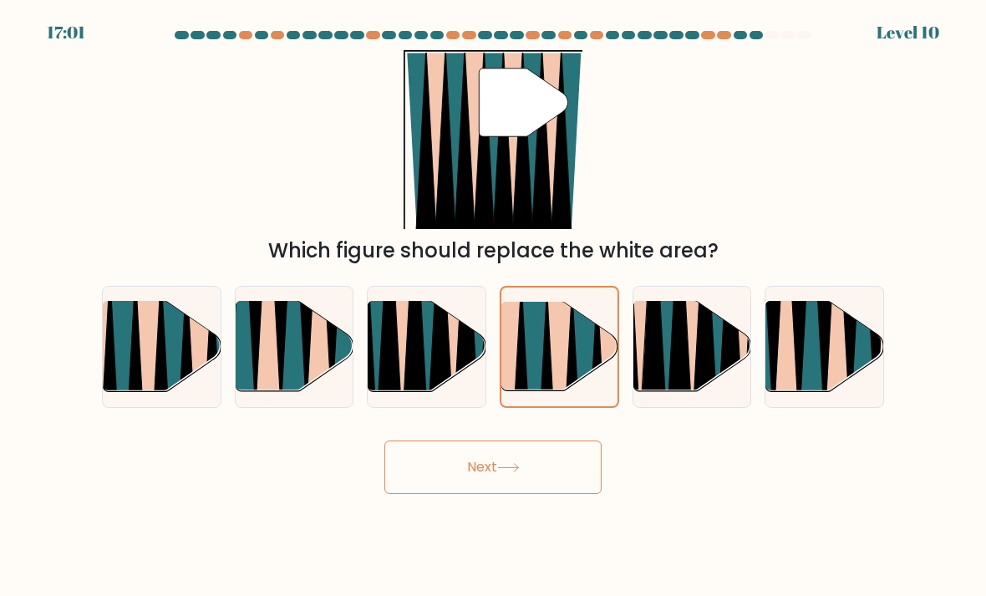
click at [552, 494] on button "Next" at bounding box center [492, 466] width 217 height 53
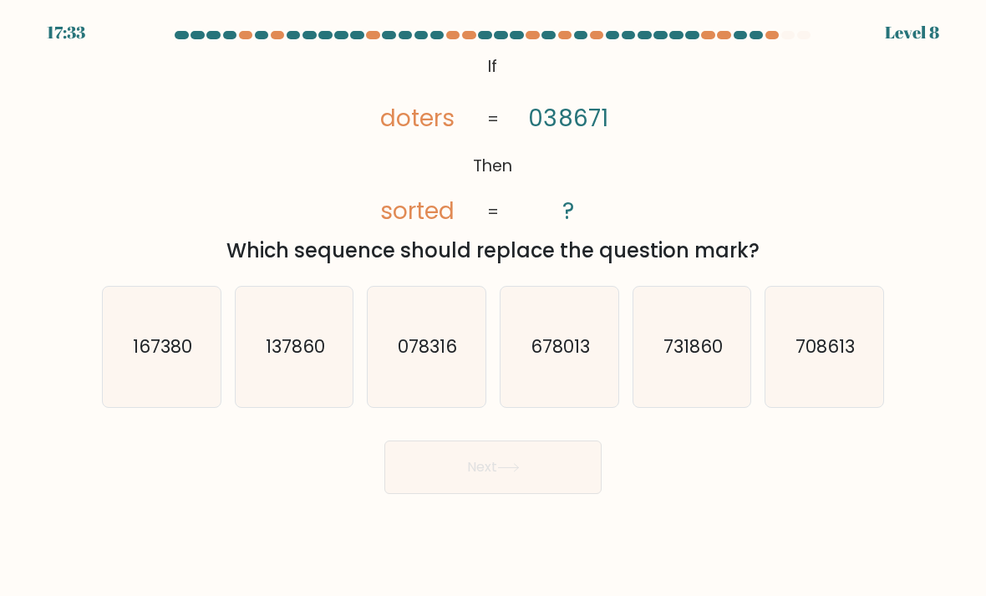
click at [301, 406] on icon "137860" at bounding box center [295, 347] width 118 height 118
click at [493, 307] on input "b. 137860" at bounding box center [493, 302] width 1 height 8
radio input "true"
click at [440, 476] on button "Next" at bounding box center [492, 466] width 217 height 53
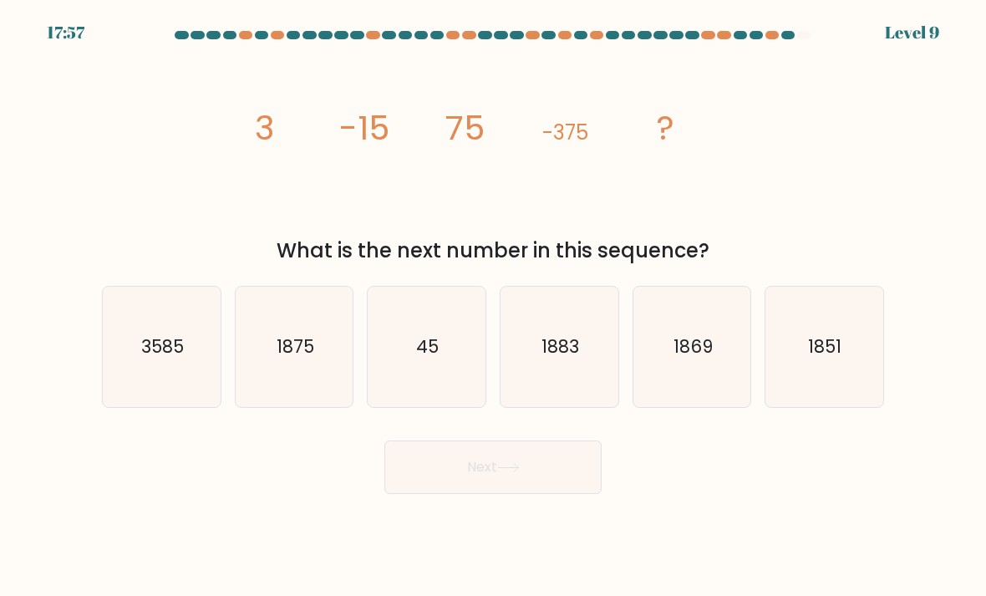
click at [310, 397] on icon "1875" at bounding box center [295, 347] width 118 height 118
click at [493, 307] on input "b. 1875" at bounding box center [493, 302] width 1 height 8
radio input "true"
click at [453, 494] on button "Next" at bounding box center [492, 466] width 217 height 53
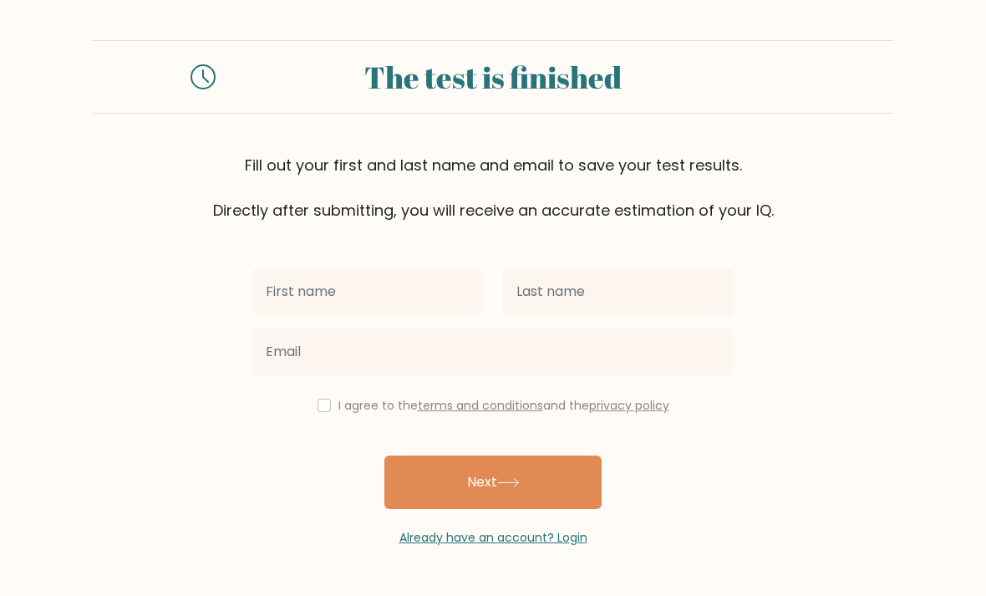
click at [394, 292] on input "text" at bounding box center [367, 291] width 231 height 47
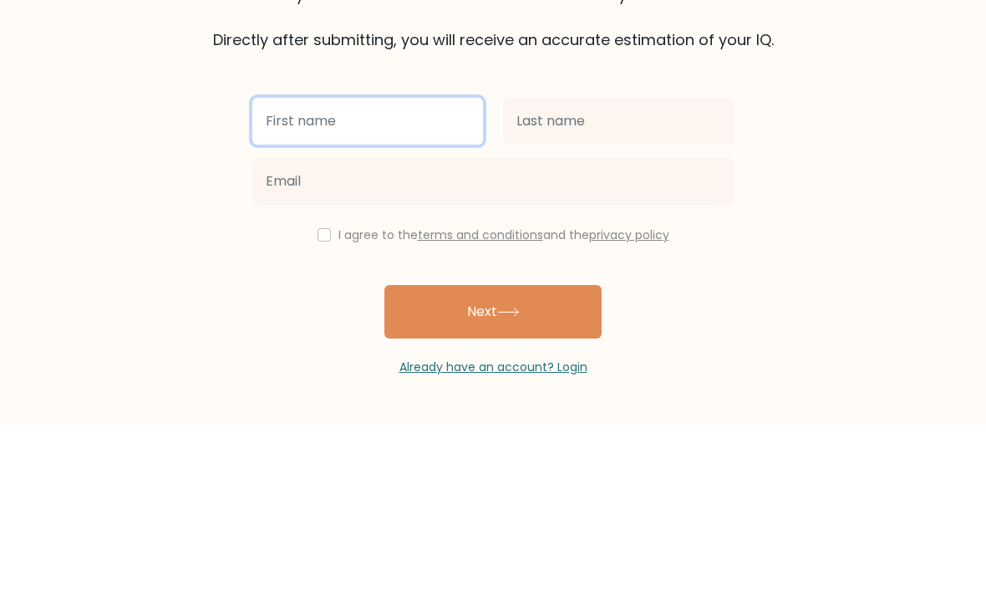
type input "Iris"
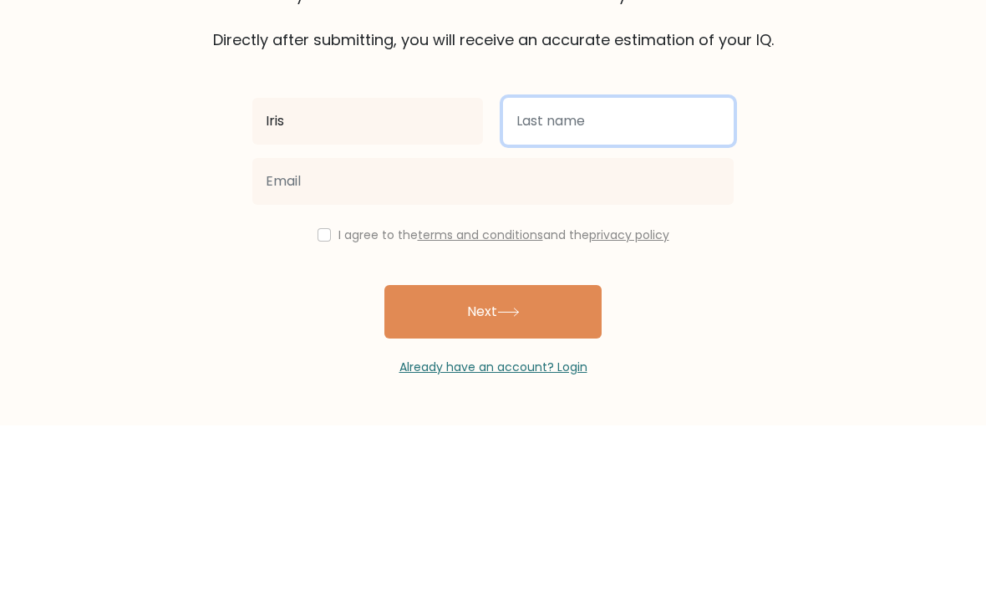
click at [639, 268] on input "text" at bounding box center [618, 291] width 231 height 47
type input "Chen"
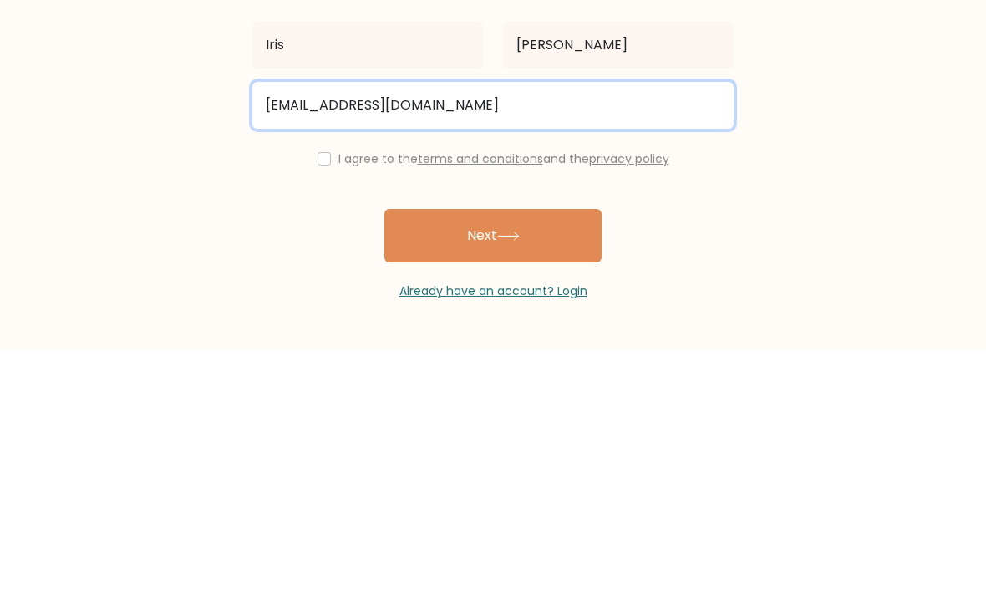
type input "irischen1018@outlook.com"
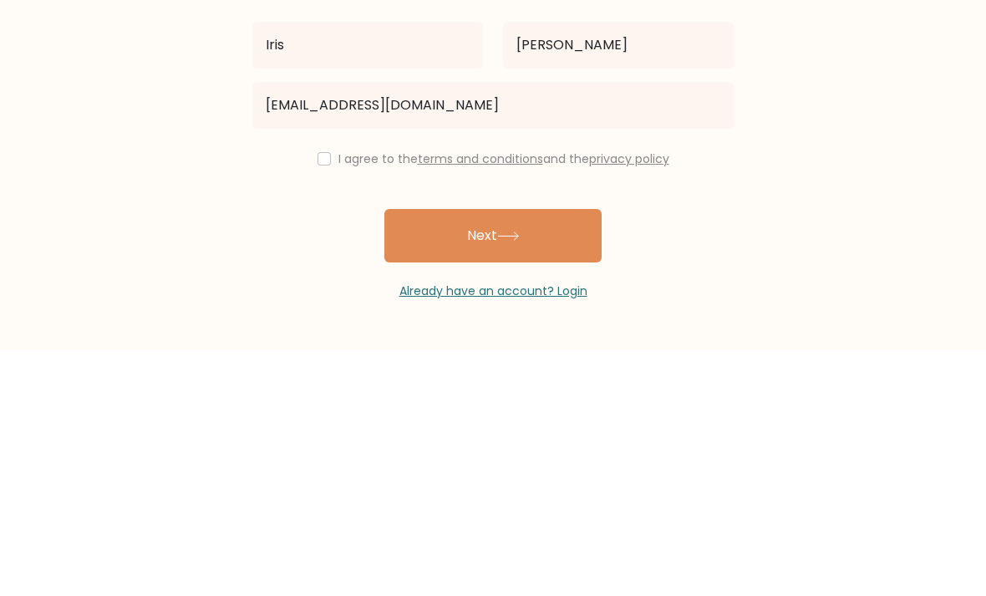
click at [318, 399] on input "checkbox" at bounding box center [324, 405] width 13 height 13
checkbox input "true"
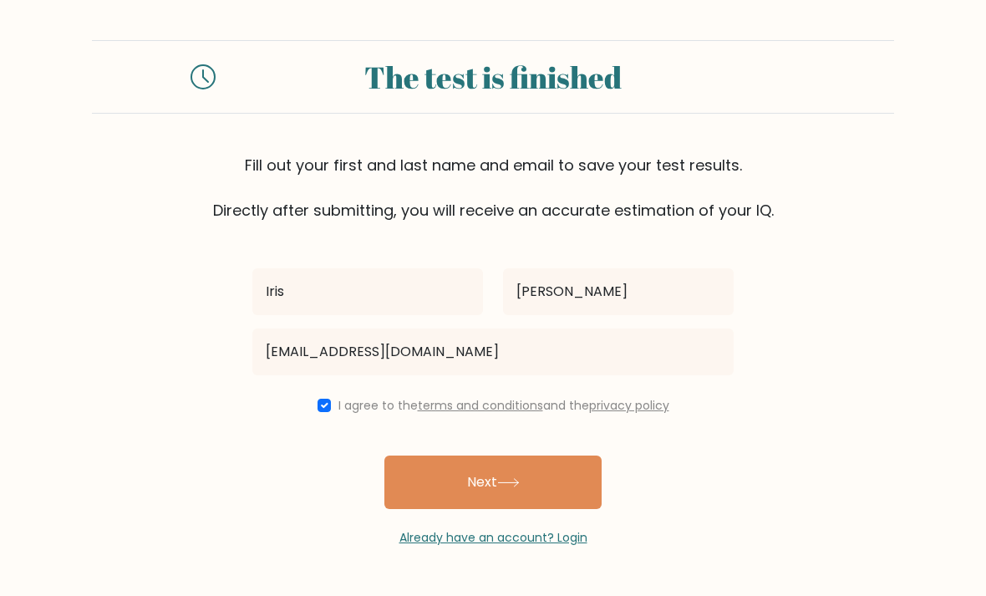
click at [519, 478] on icon at bounding box center [508, 482] width 23 height 9
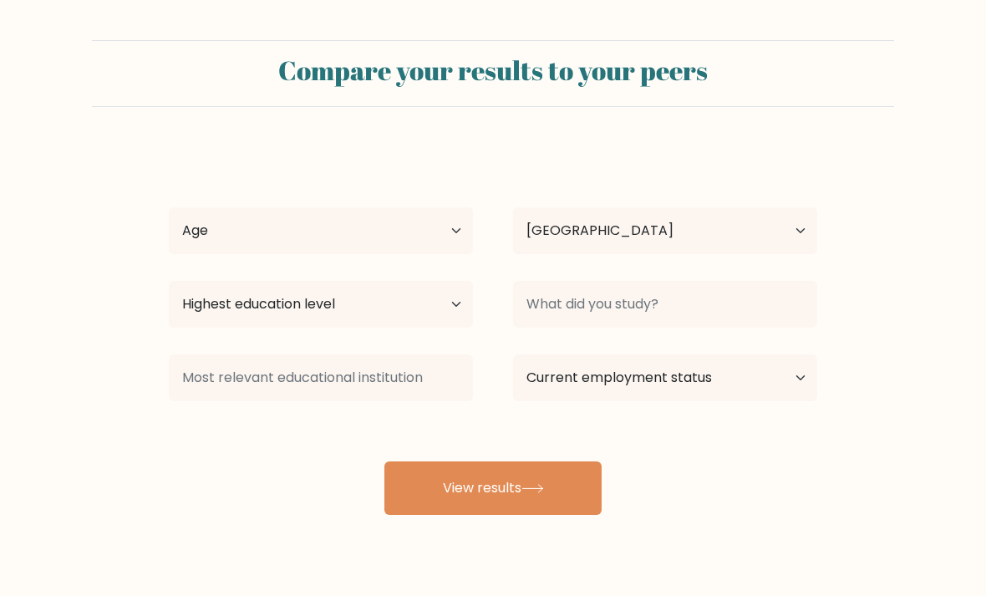
select select "NZ"
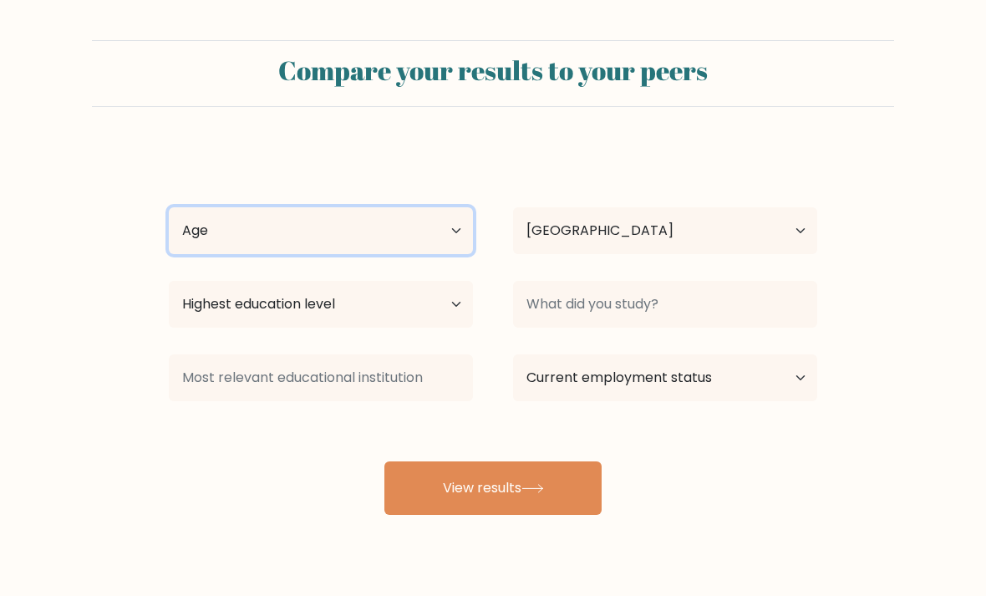
click at [460, 240] on select "Age Under 18 years old 18-24 years old 25-34 years old 35-44 years old 45-54 ye…" at bounding box center [321, 230] width 304 height 47
select select "min_18"
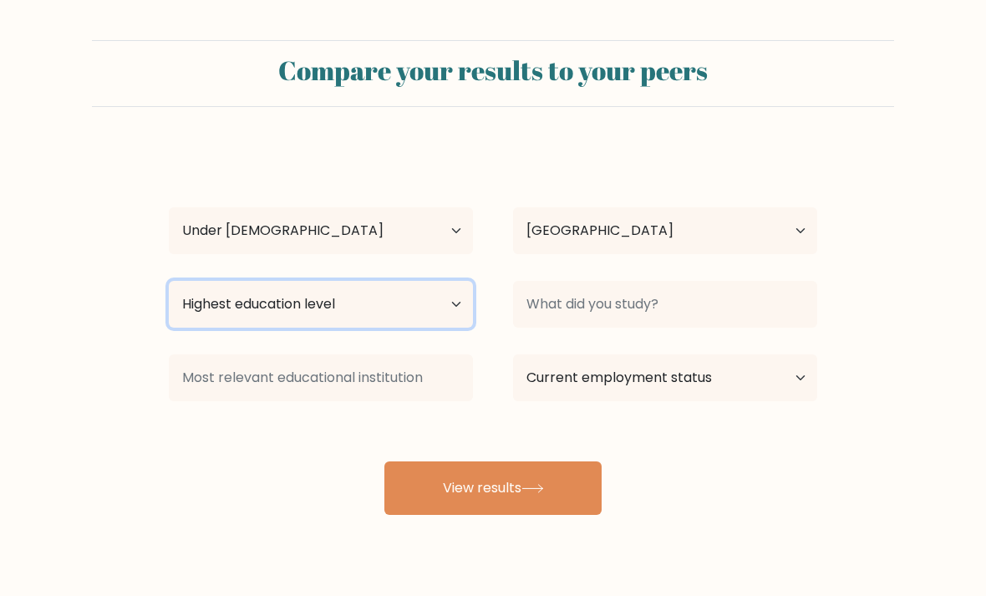
click at [440, 315] on select "Highest education level No schooling Primary Lower Secondary Upper Secondary Oc…" at bounding box center [321, 304] width 304 height 47
select select "lower_secondary"
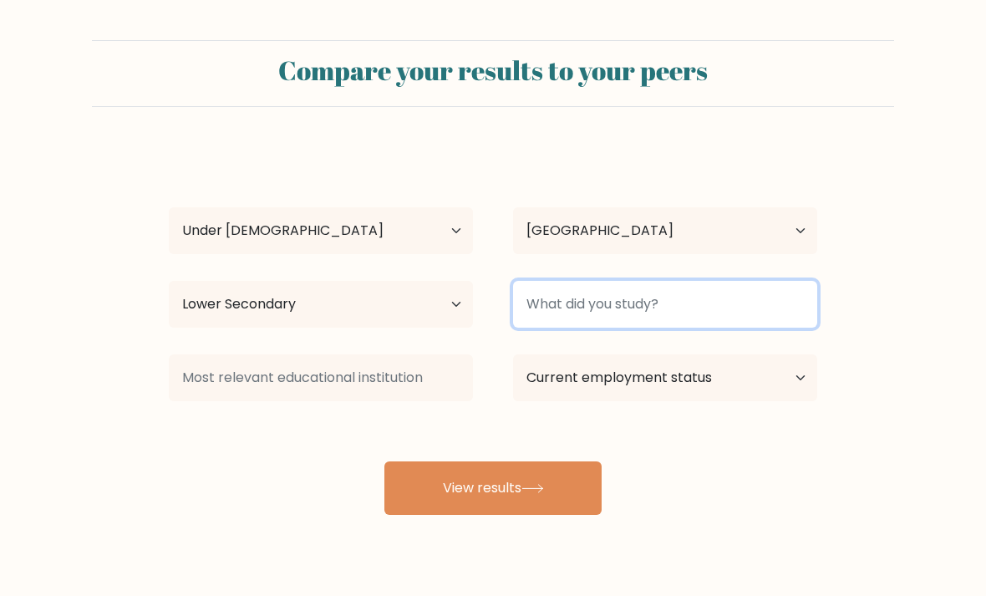
click at [729, 313] on input at bounding box center [665, 304] width 304 height 47
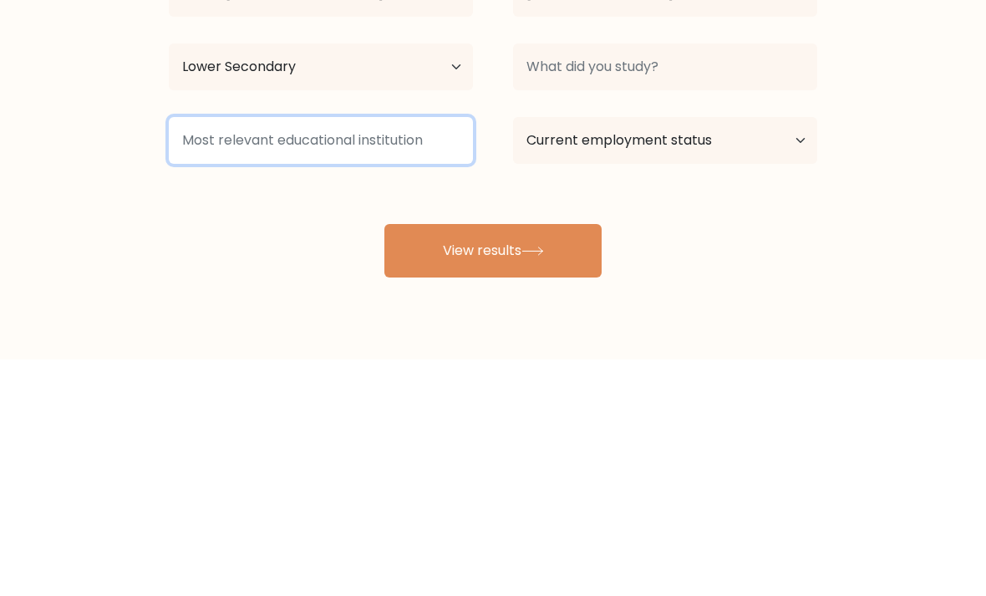
click at [452, 354] on input at bounding box center [321, 377] width 304 height 47
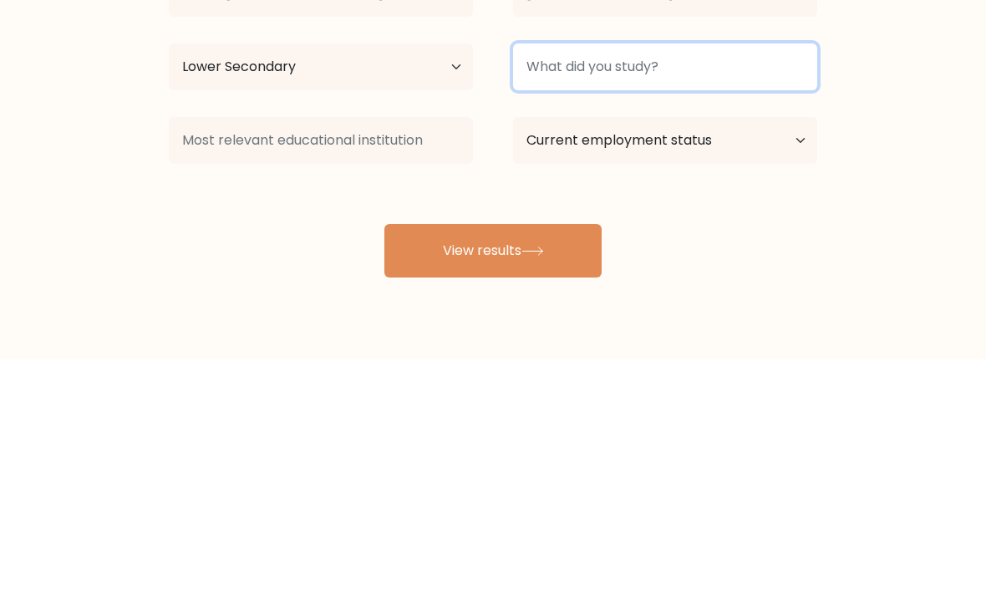
click at [765, 281] on input at bounding box center [665, 304] width 304 height 47
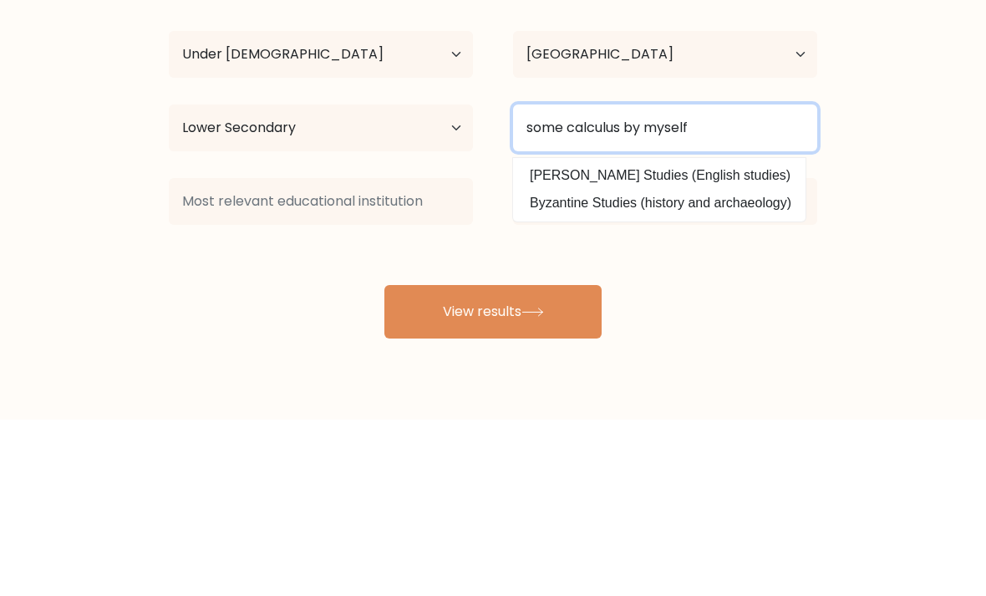
type input "some calculus by myself"
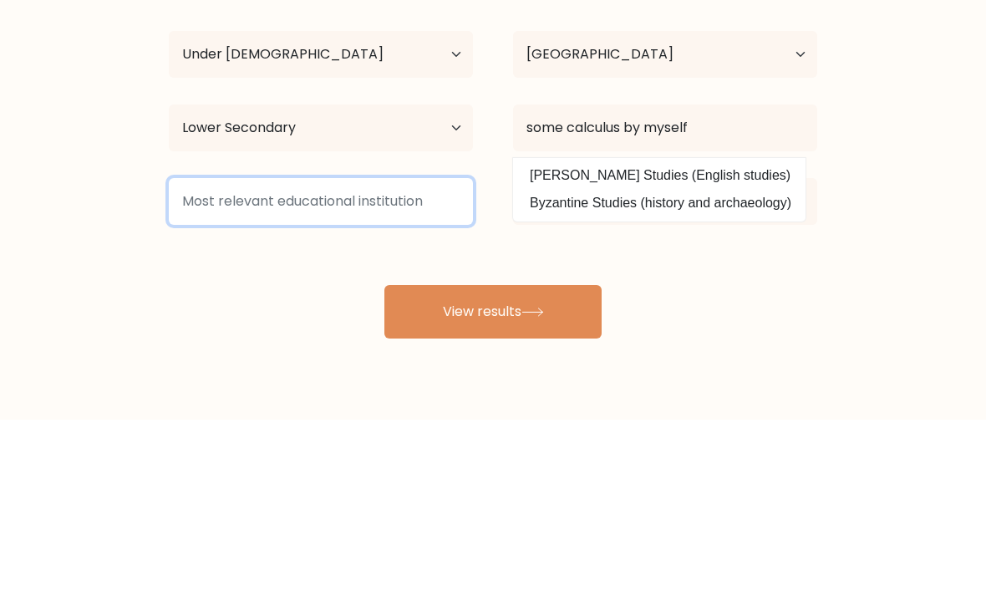
click at [397, 354] on input at bounding box center [321, 377] width 304 height 47
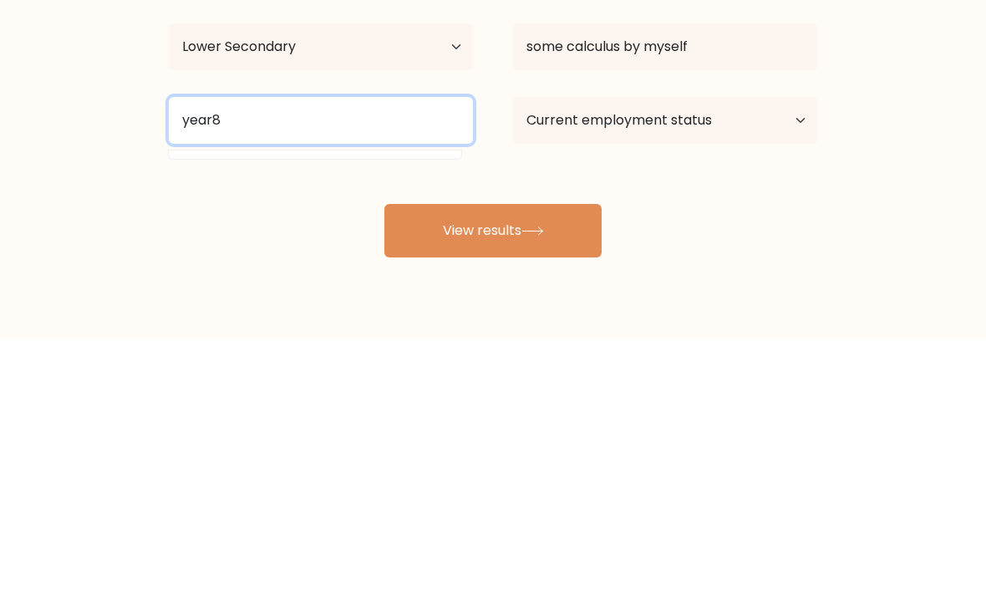
type input "year8"
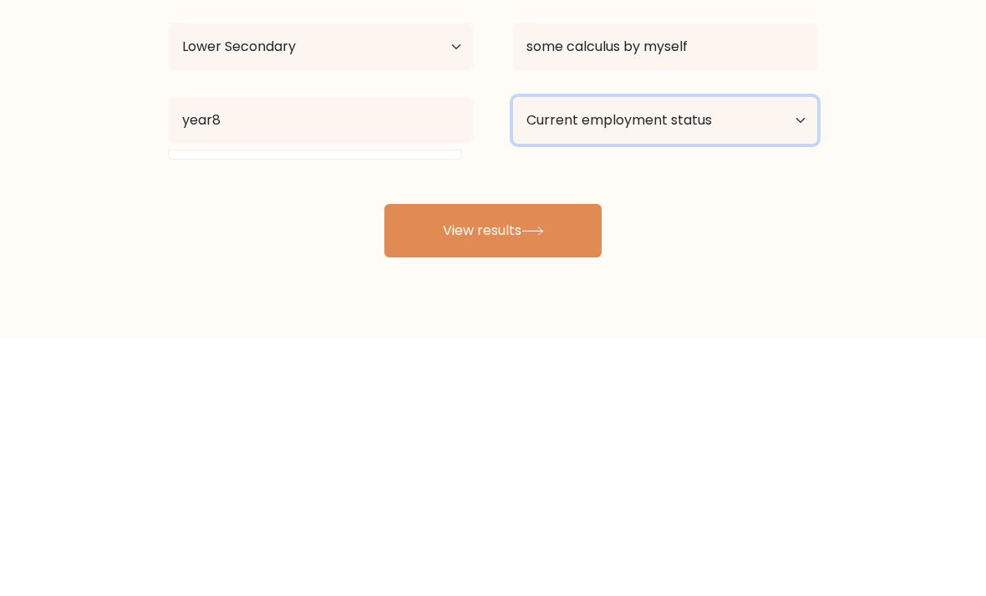
click at [736, 354] on select "Current employment status Employed Student Retired Other / prefer not to answer" at bounding box center [665, 377] width 304 height 47
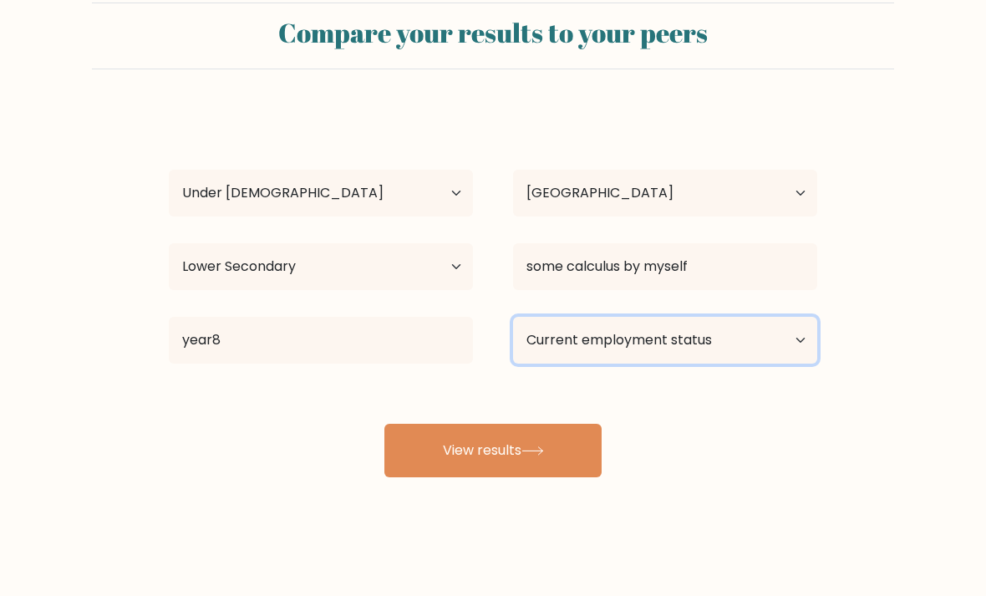
select select "student"
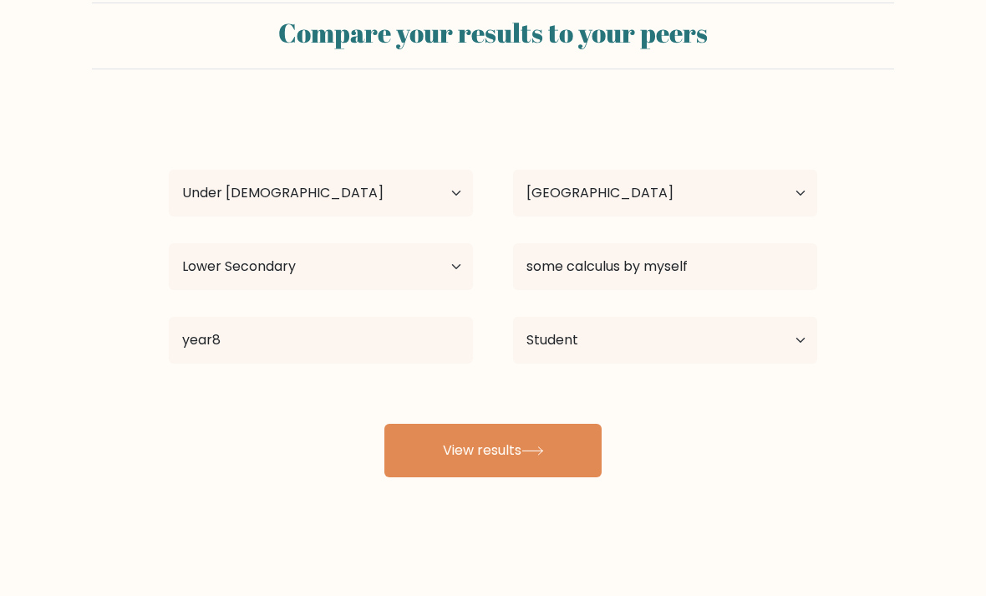
click at [588, 461] on button "View results" at bounding box center [492, 450] width 217 height 53
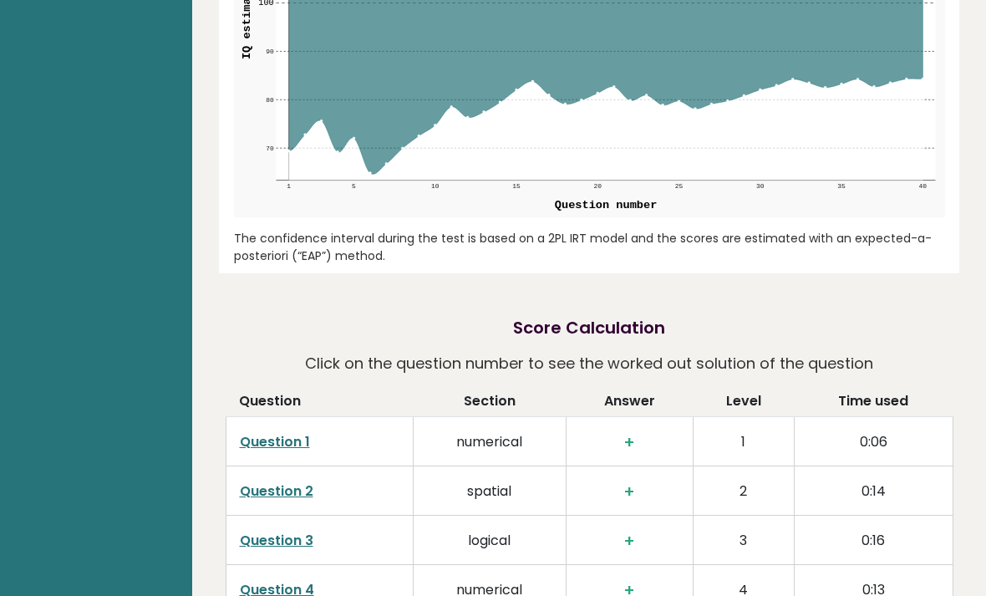
scroll to position [2137, 0]
